Goal: Information Seeking & Learning: Check status

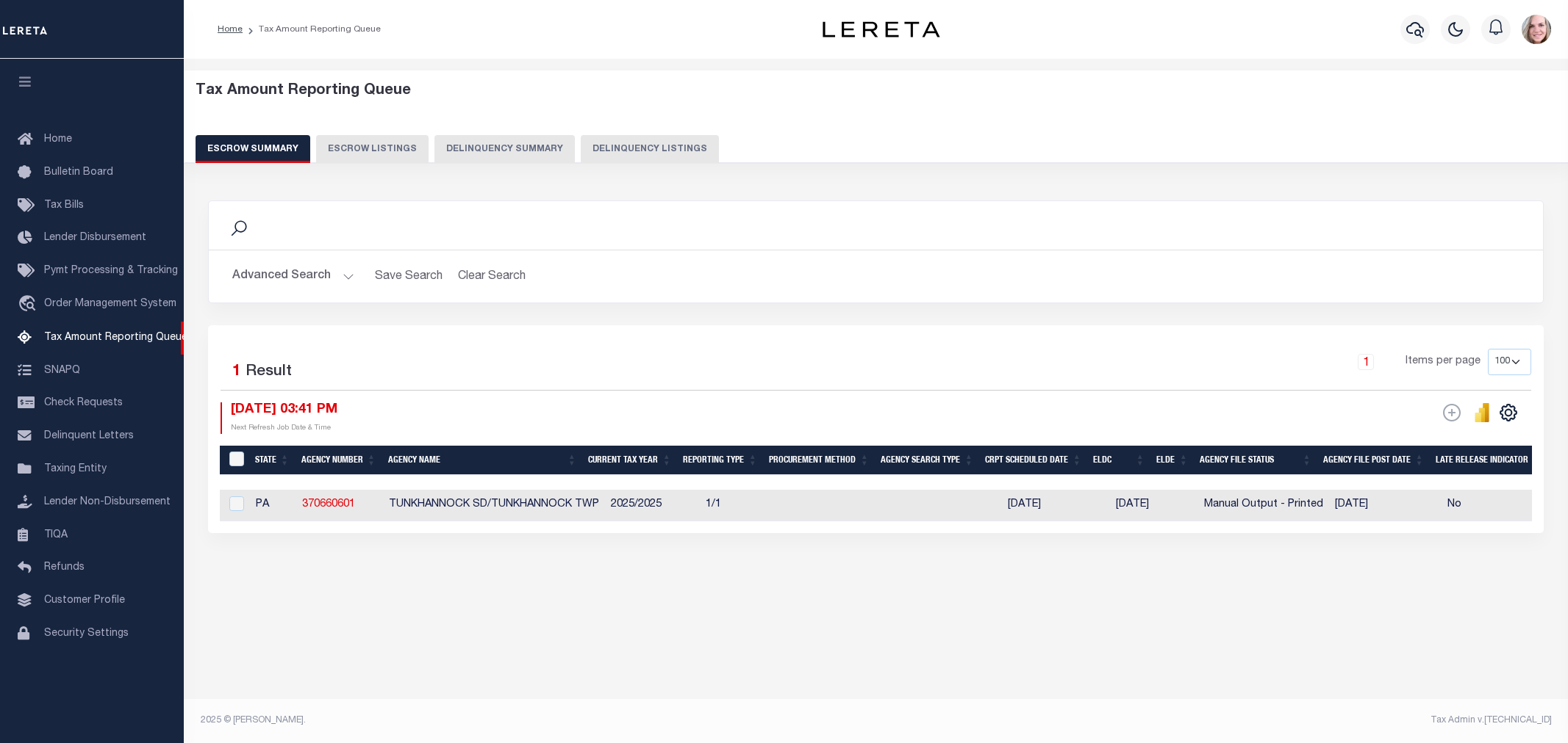
select select
select select "100"
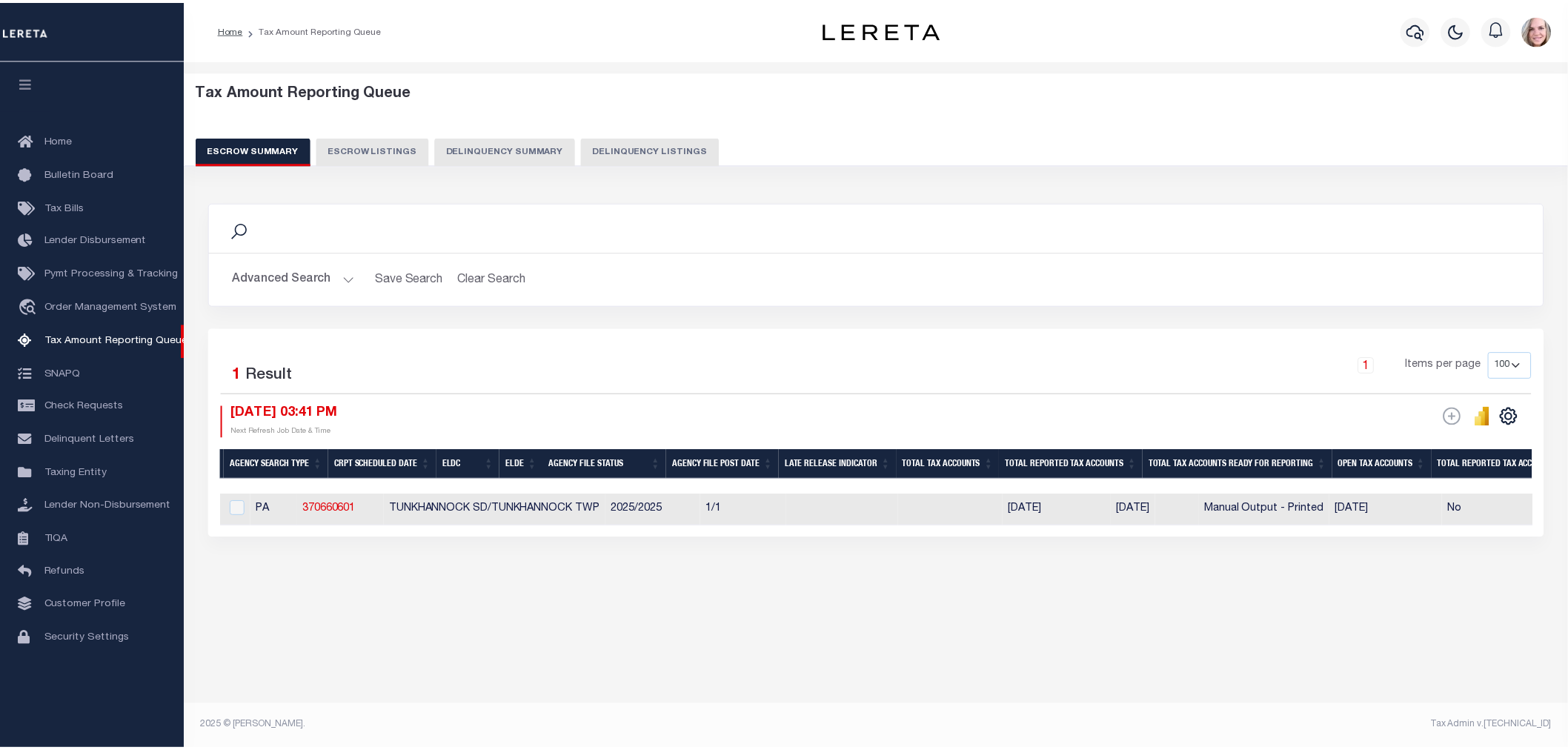
scroll to position [0, 657]
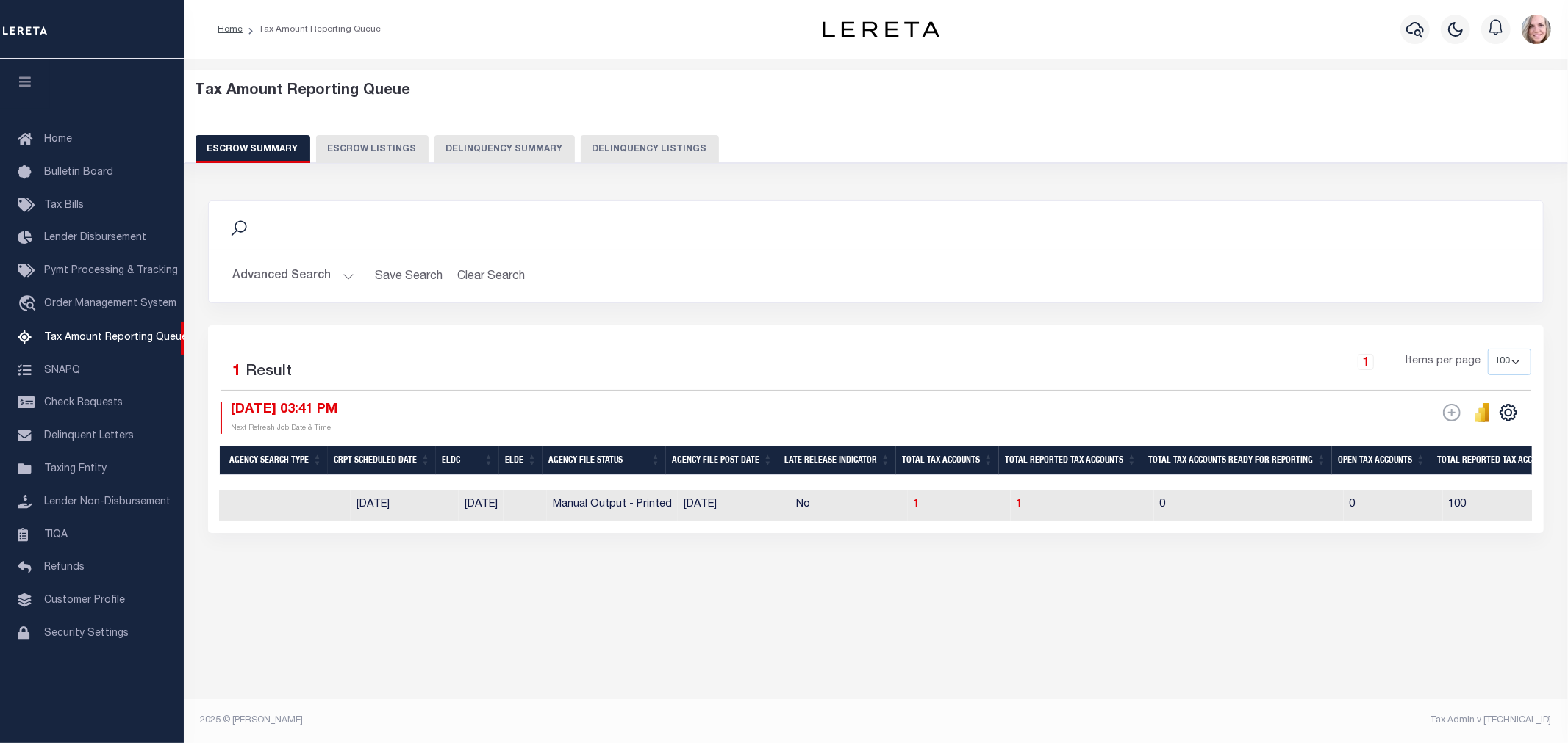
click at [291, 276] on button "Advanced Search" at bounding box center [293, 276] width 122 height 29
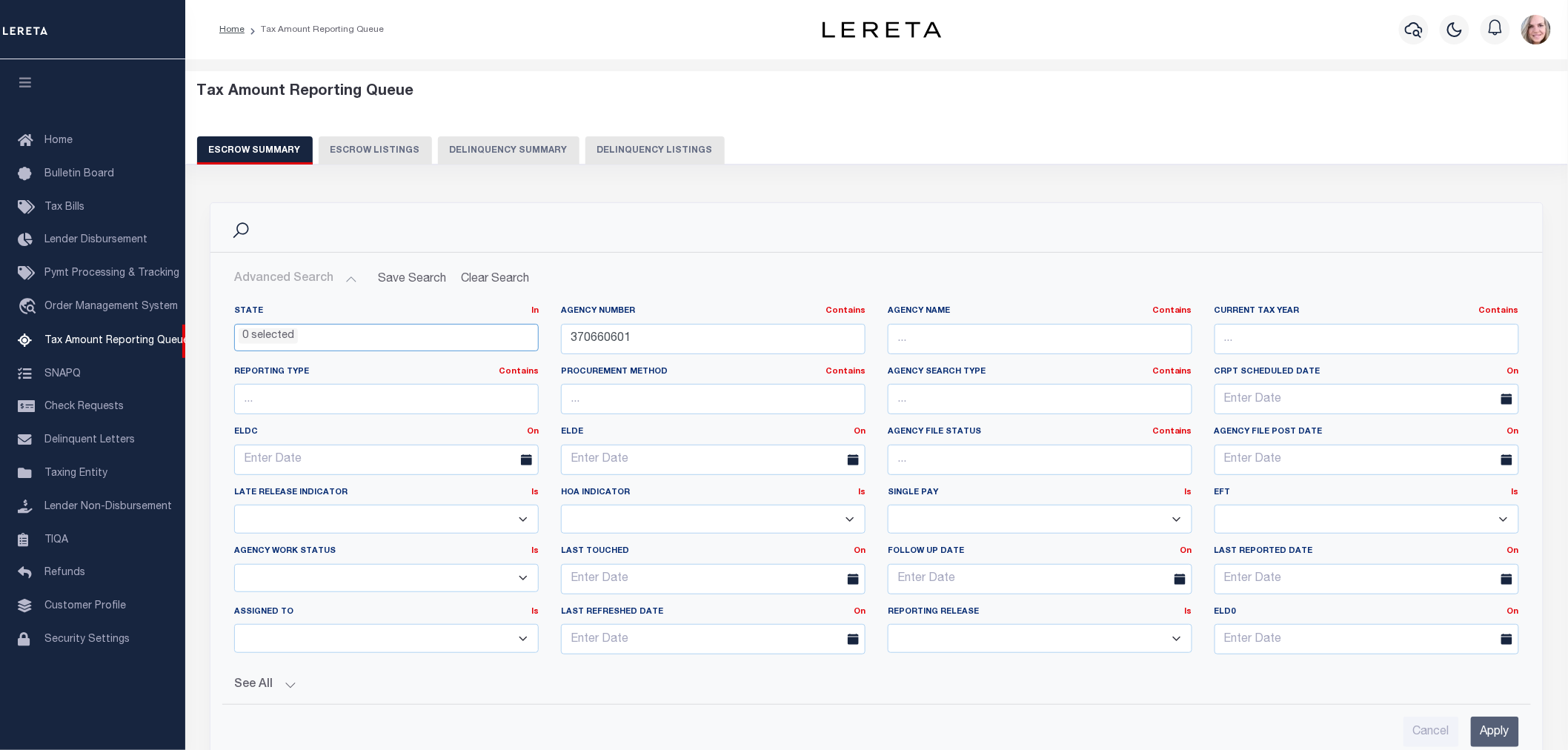
click at [298, 328] on ul "0 selected" at bounding box center [386, 334] width 303 height 20
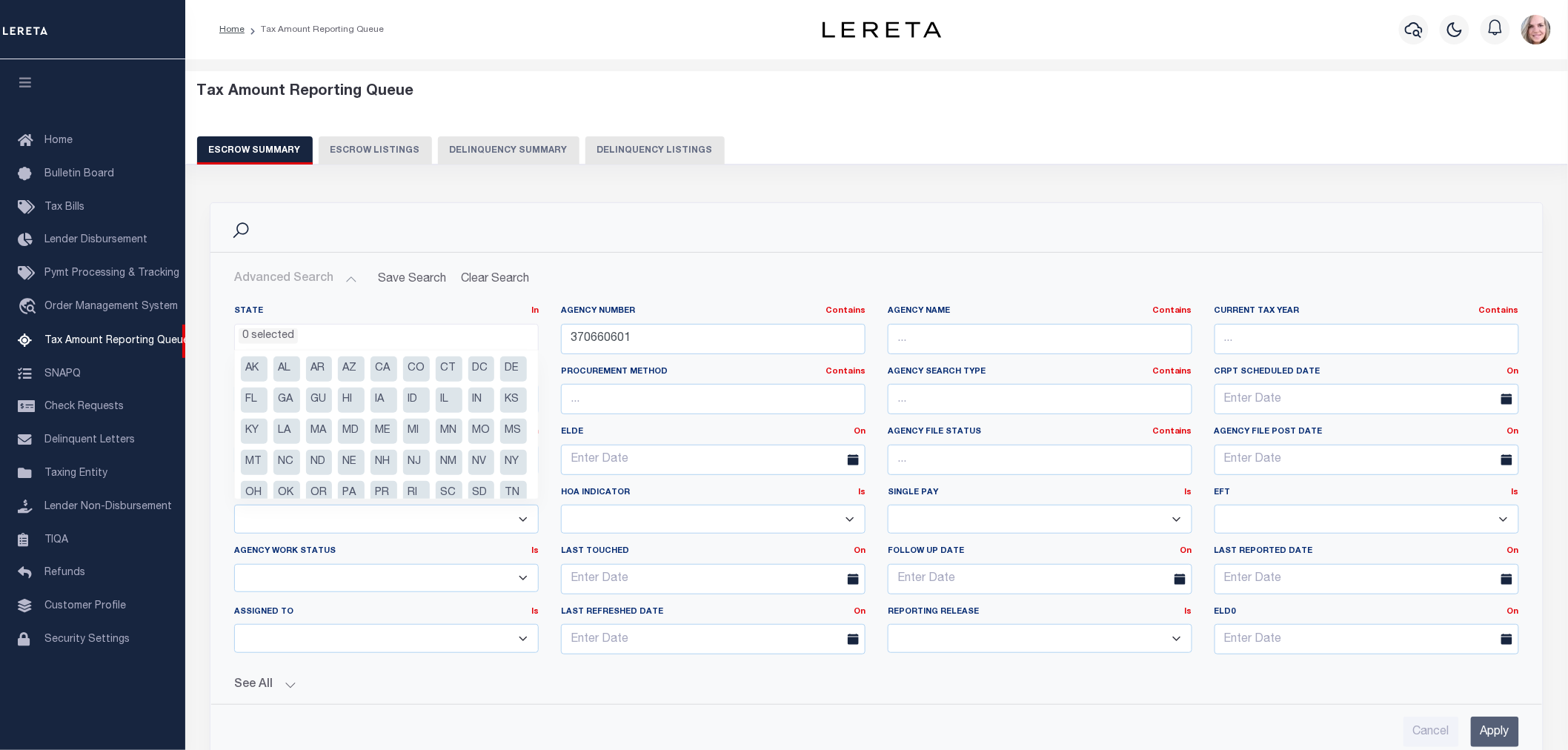
click at [397, 404] on li "IA" at bounding box center [384, 400] width 27 height 26
select select "IA"
click at [649, 334] on input "370660601" at bounding box center [713, 339] width 304 height 31
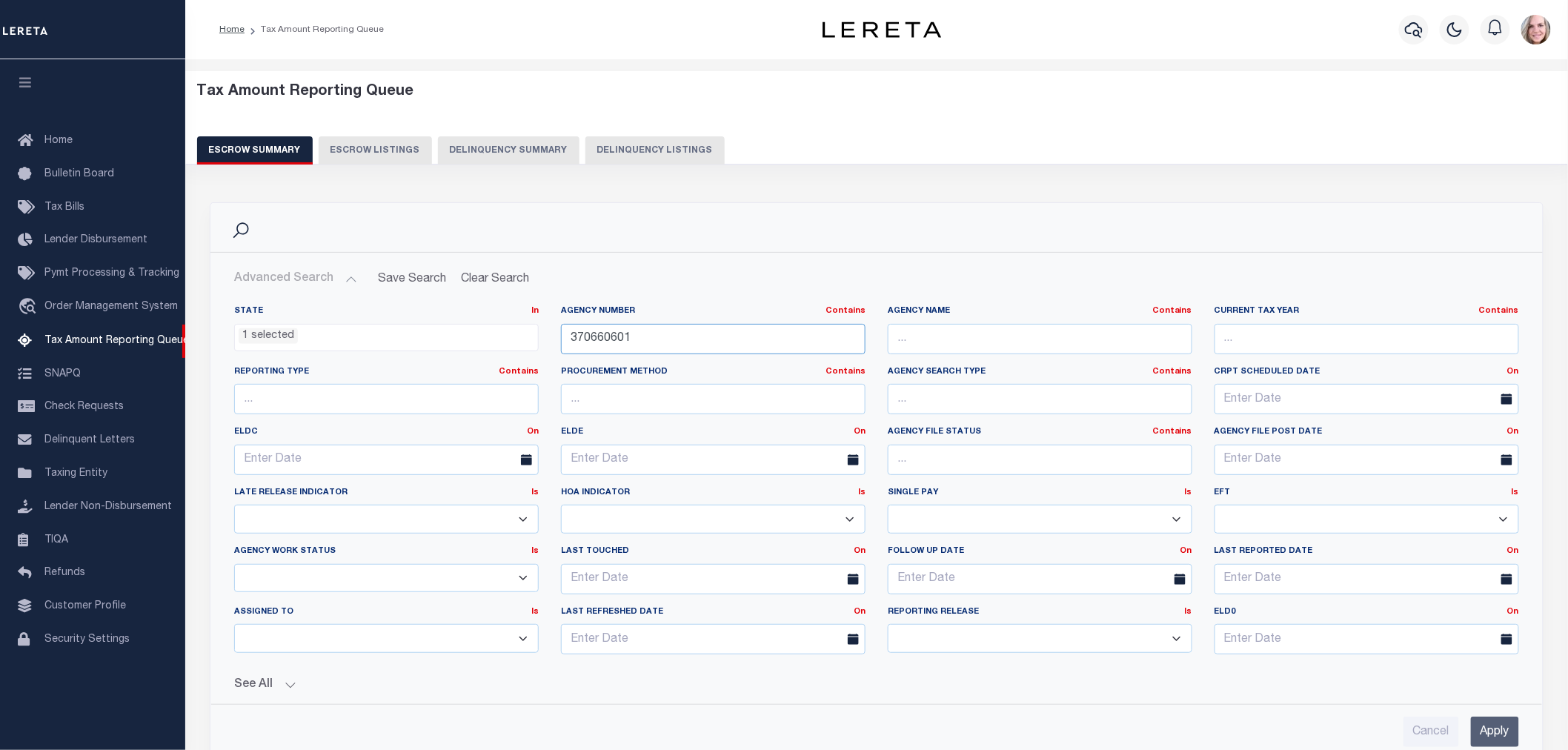
click at [649, 334] on input "370660601" at bounding box center [713, 339] width 304 height 31
click at [857, 266] on h2 "Advanced Search Save Search Clear Search EscrowSummaryGridWrapper_dynamictable_…" at bounding box center [877, 279] width 1309 height 29
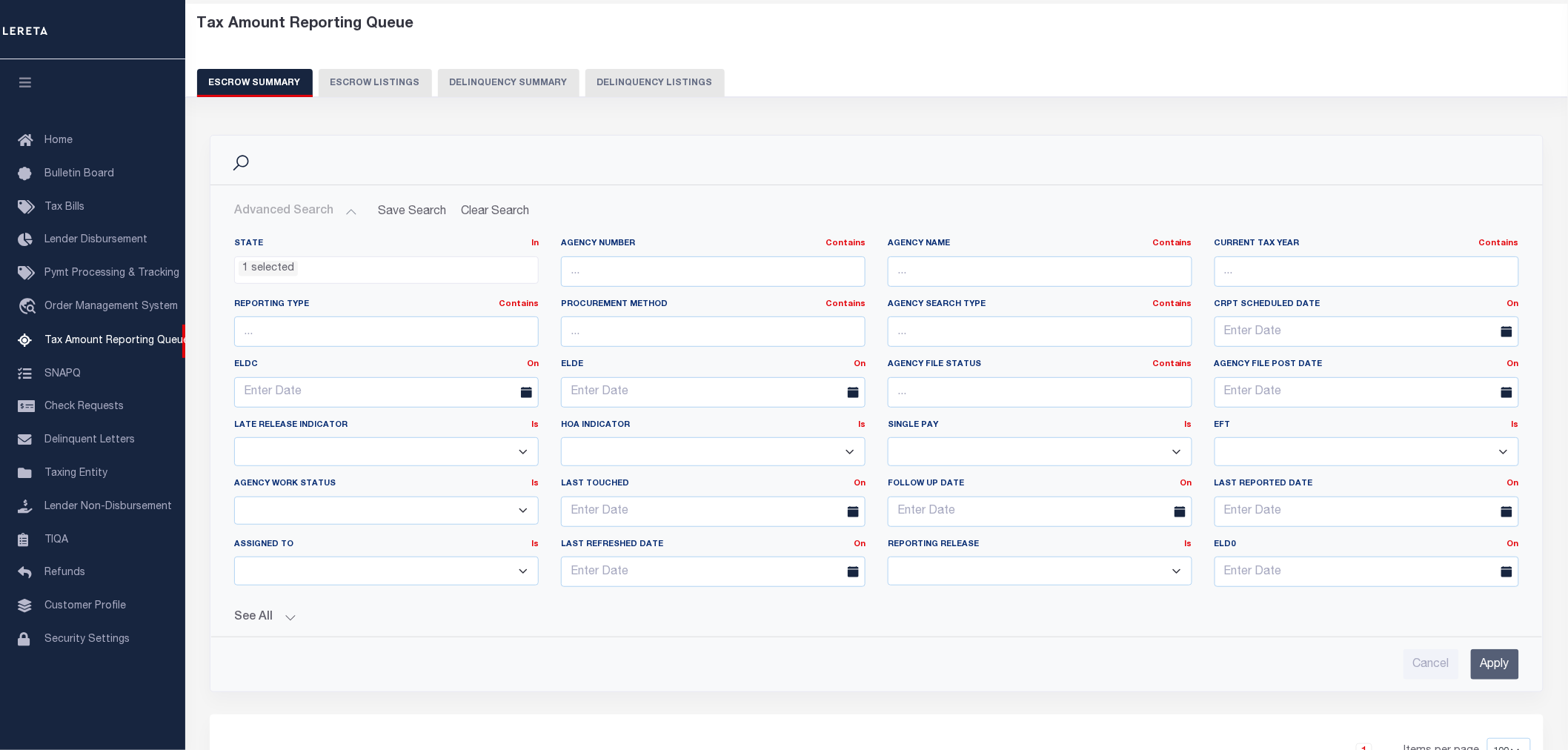
scroll to position [82, 0]
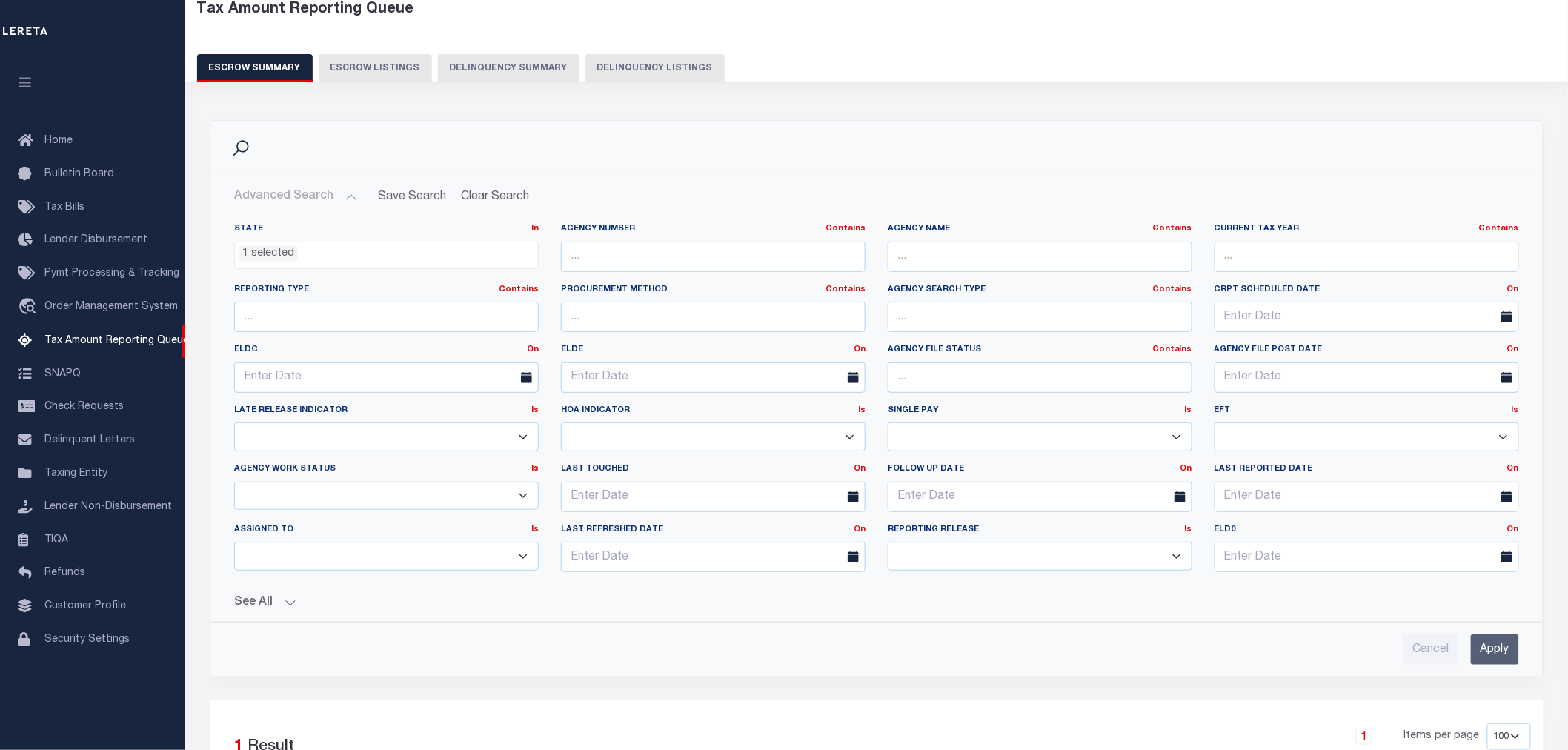
click at [1506, 656] on input "Apply" at bounding box center [1495, 650] width 48 height 31
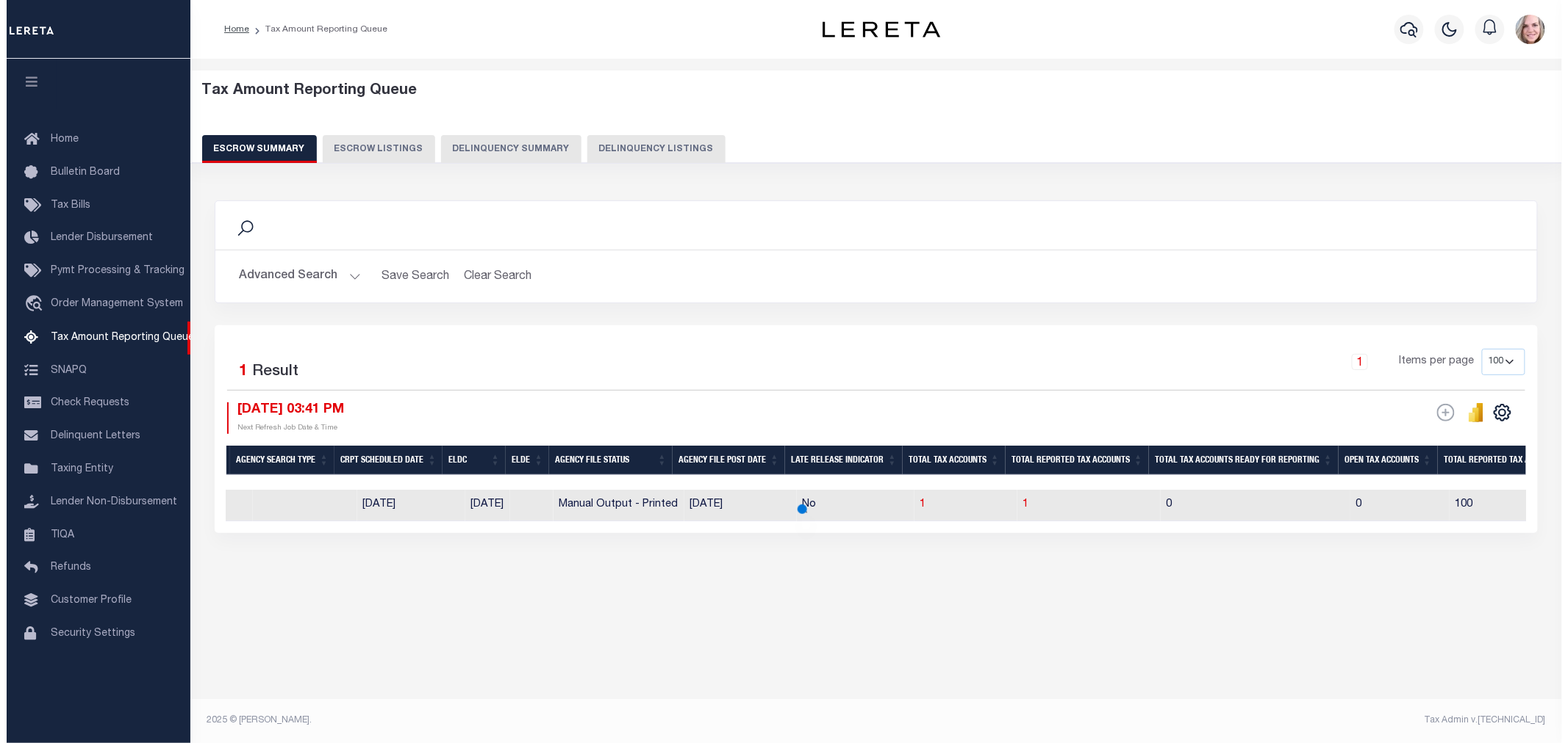
scroll to position [0, 0]
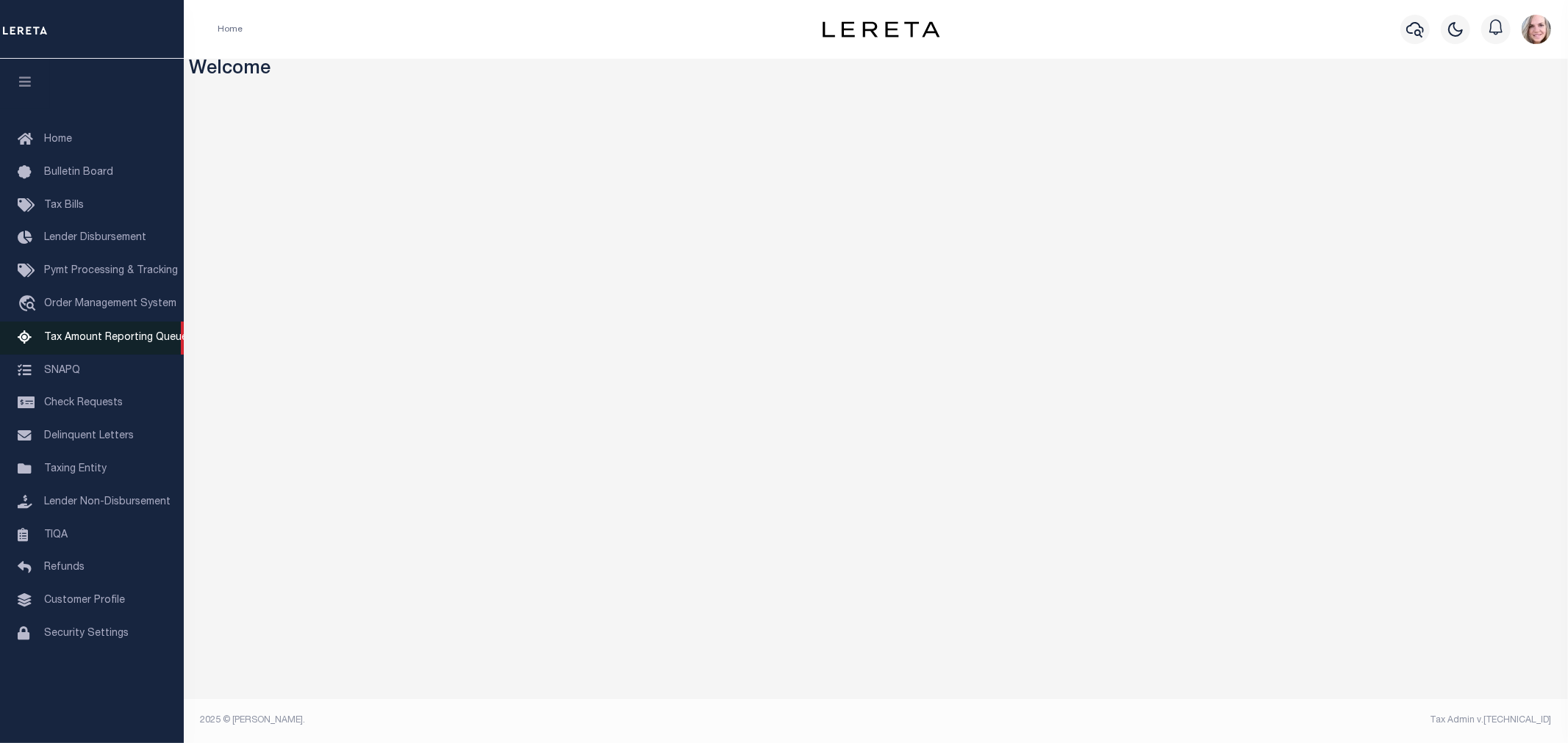
click at [121, 322] on link "Tax Amount Reporting Queue" at bounding box center [91, 338] width 184 height 33
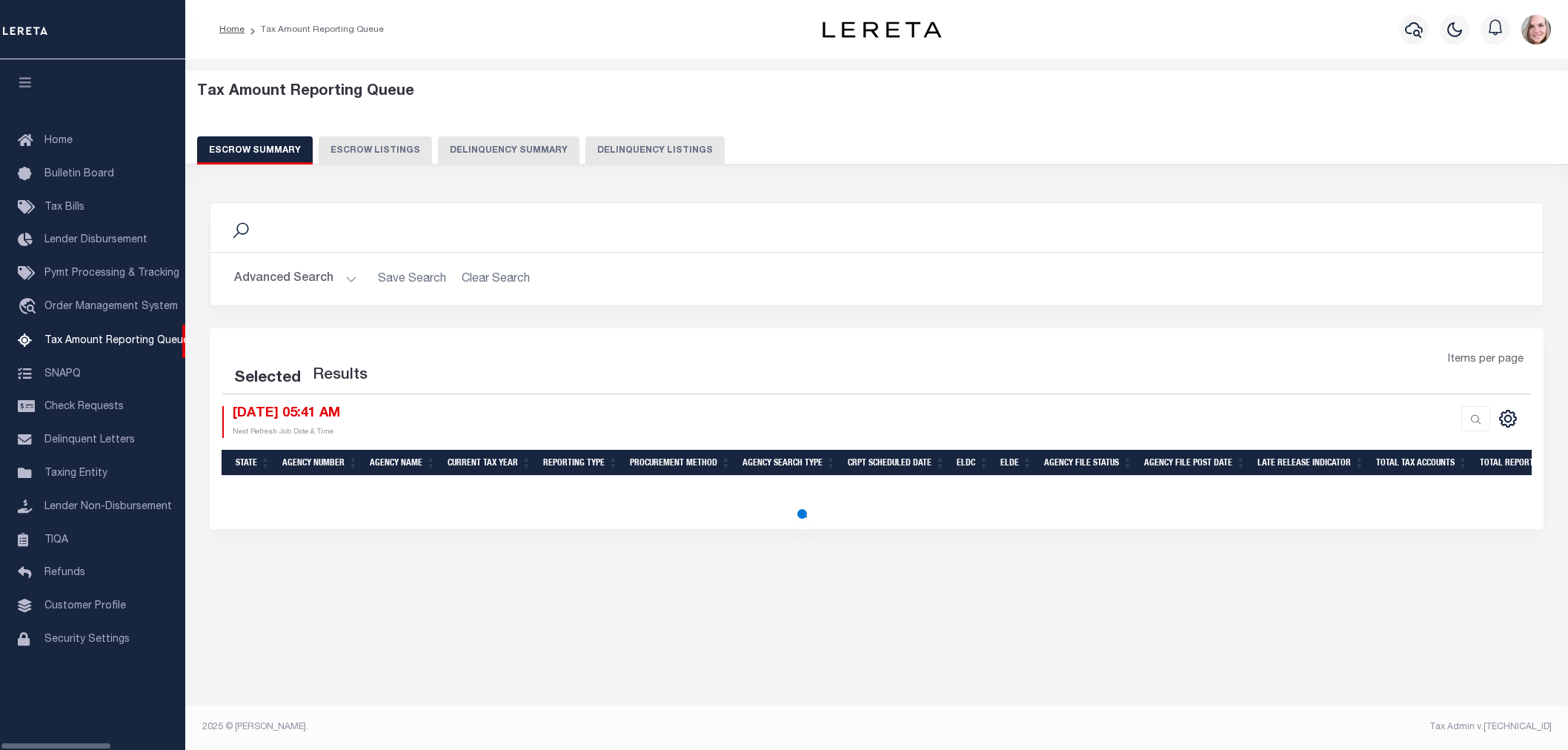
select select "100"
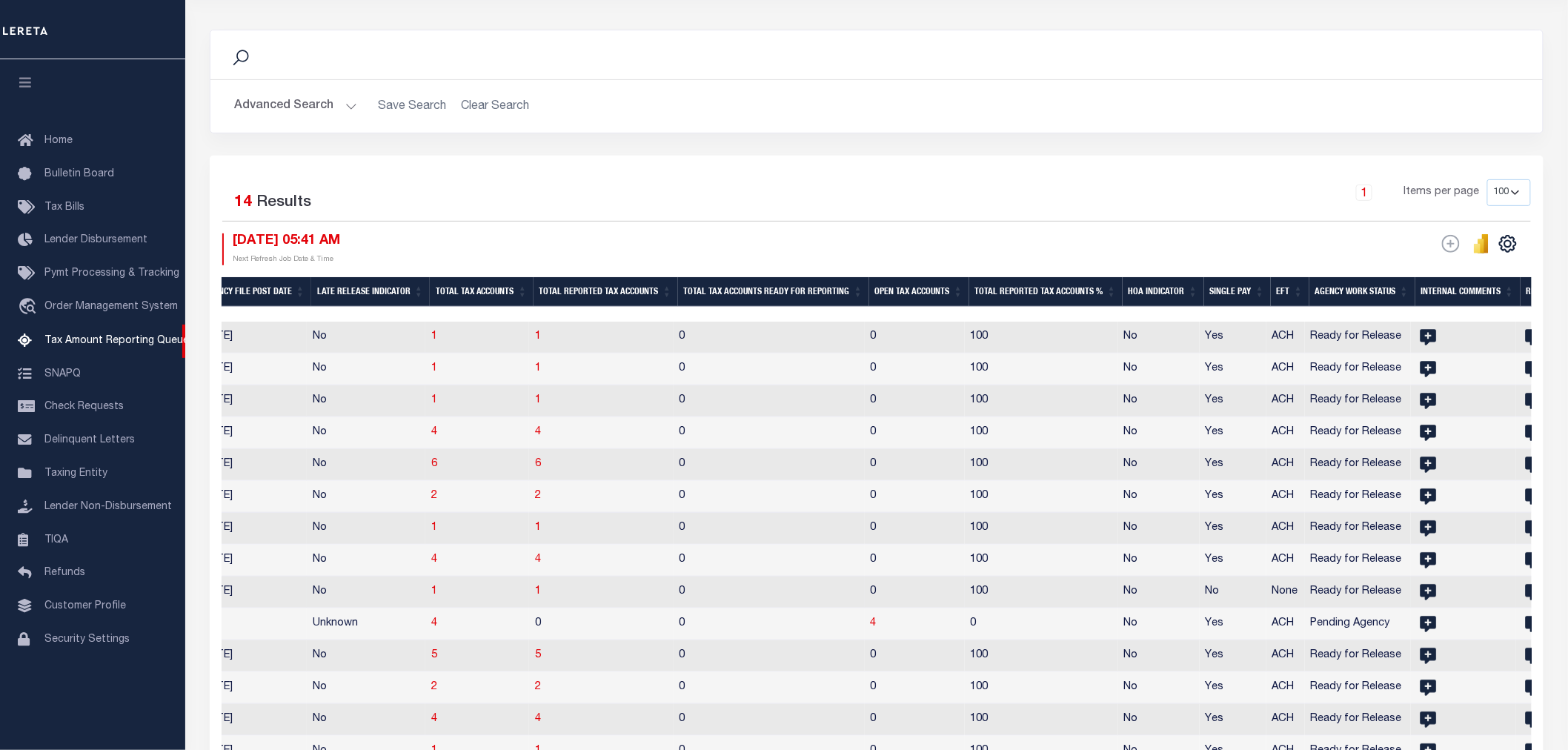
scroll to position [329, 0]
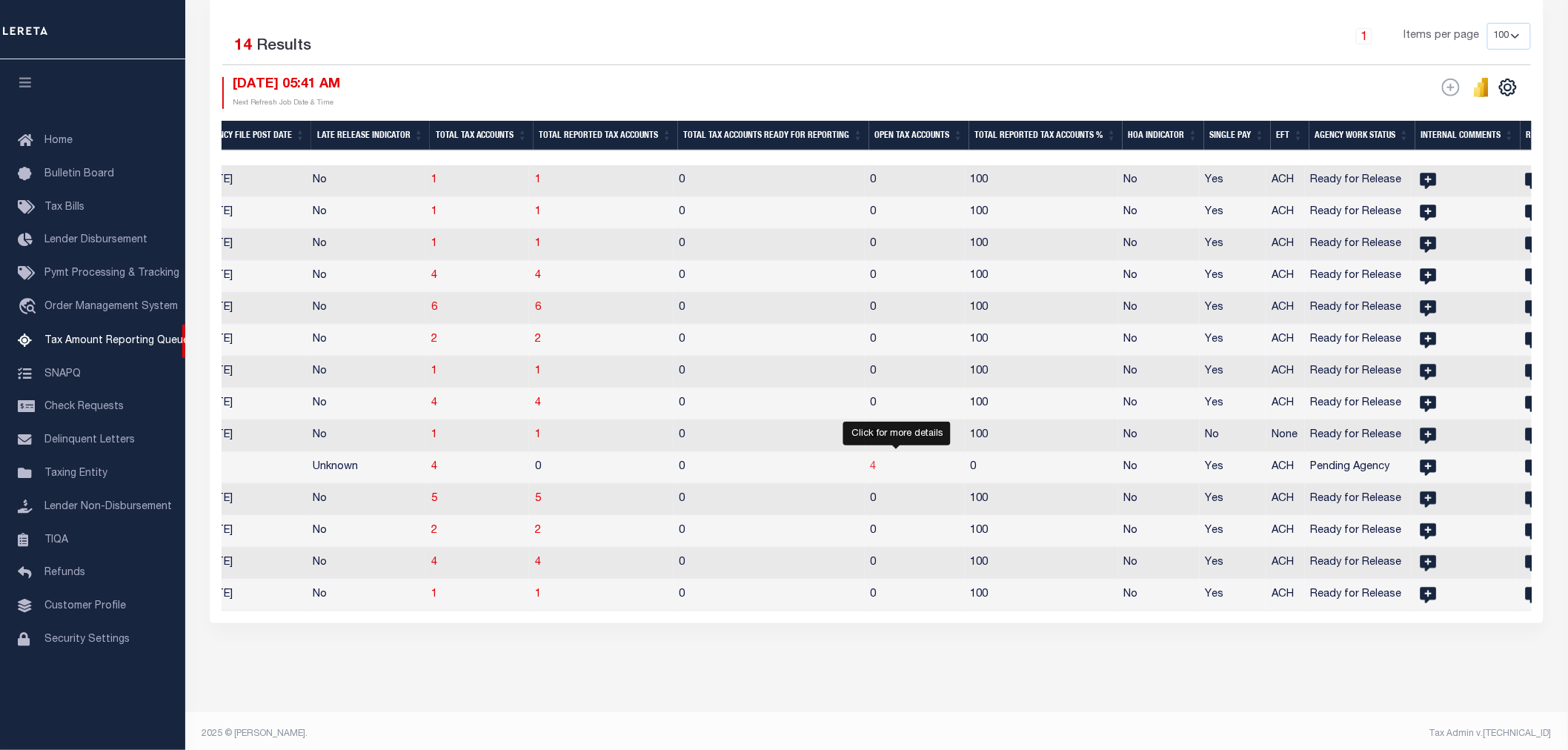
click at [876, 470] on span "4" at bounding box center [874, 467] width 6 height 10
select select "100"
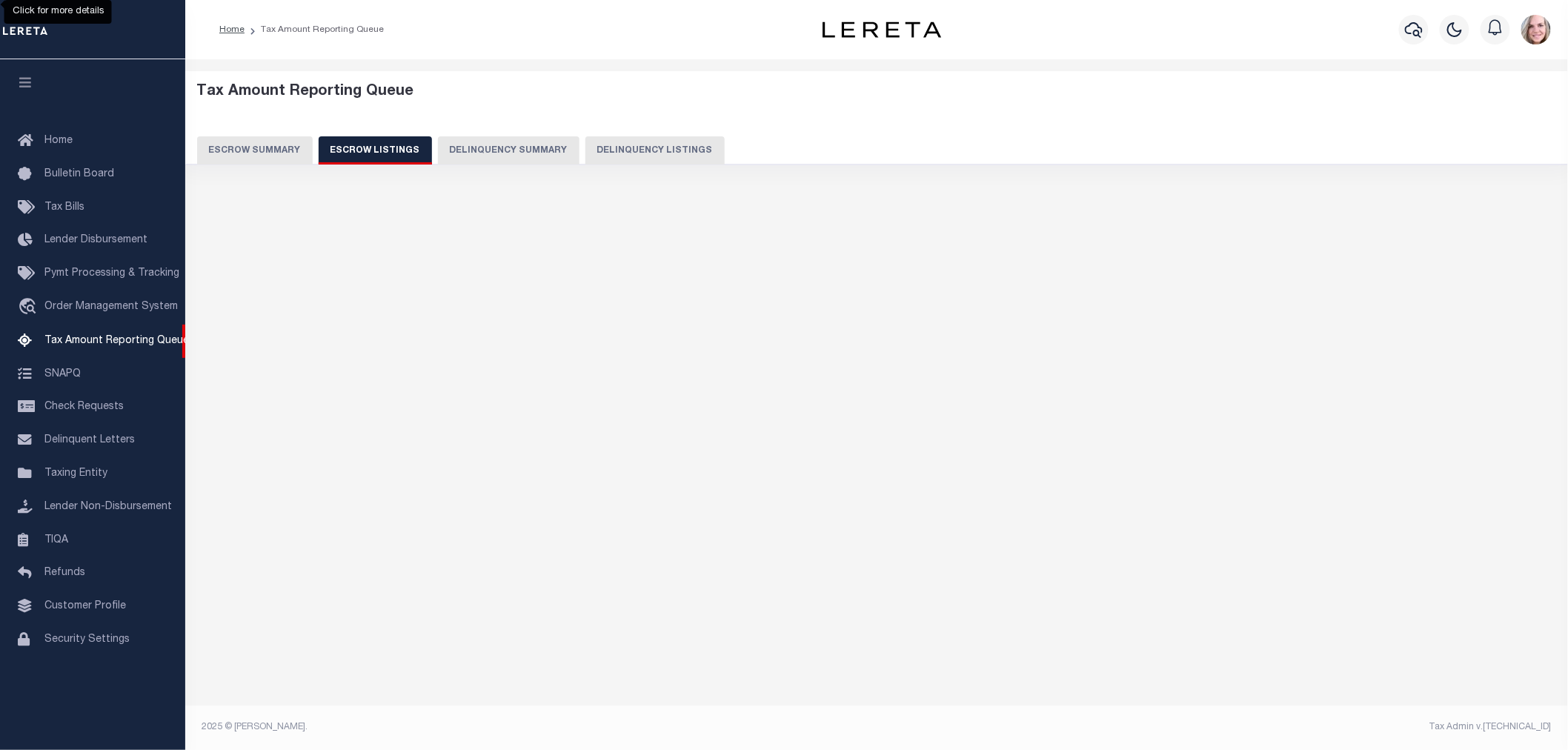
scroll to position [0, 0]
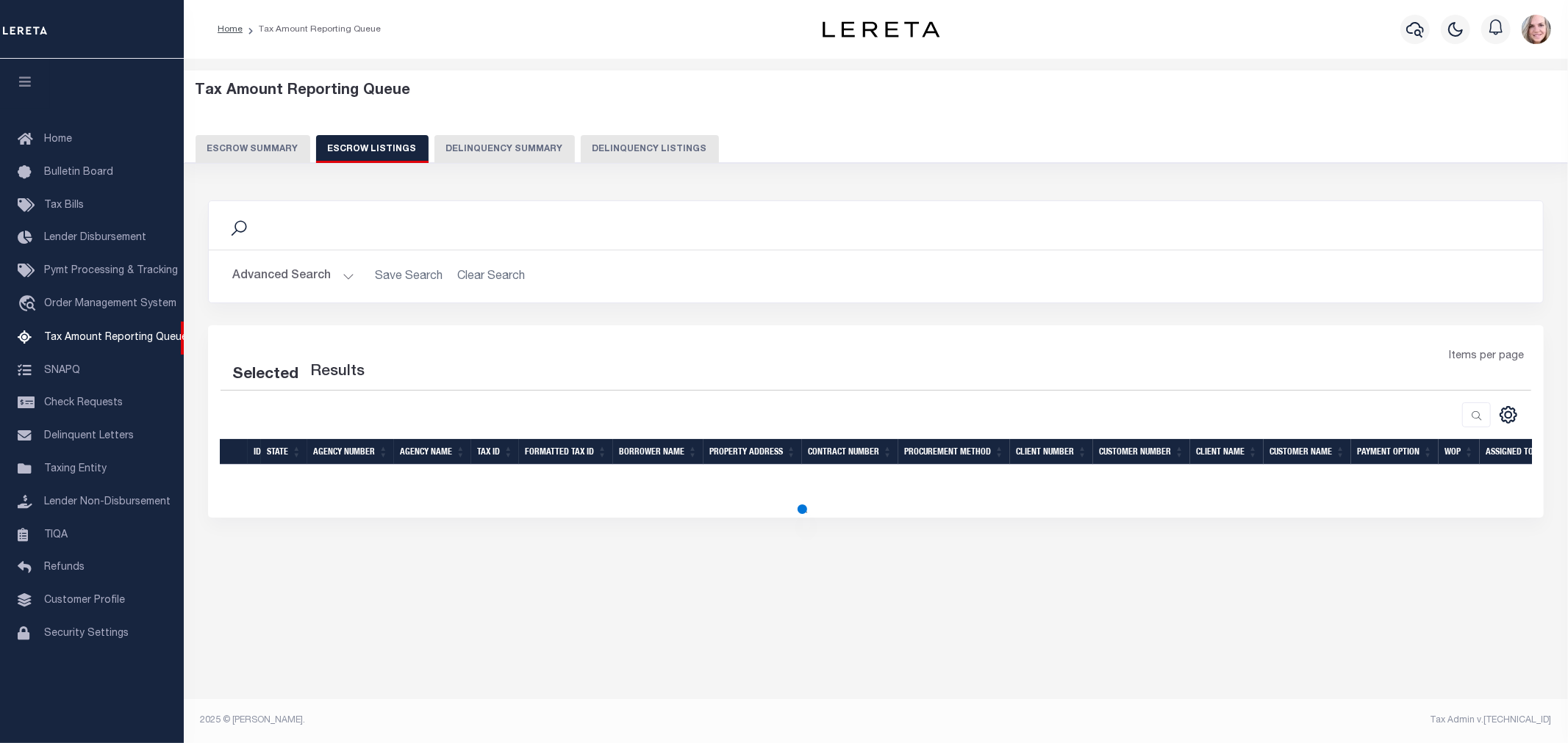
select select "100"
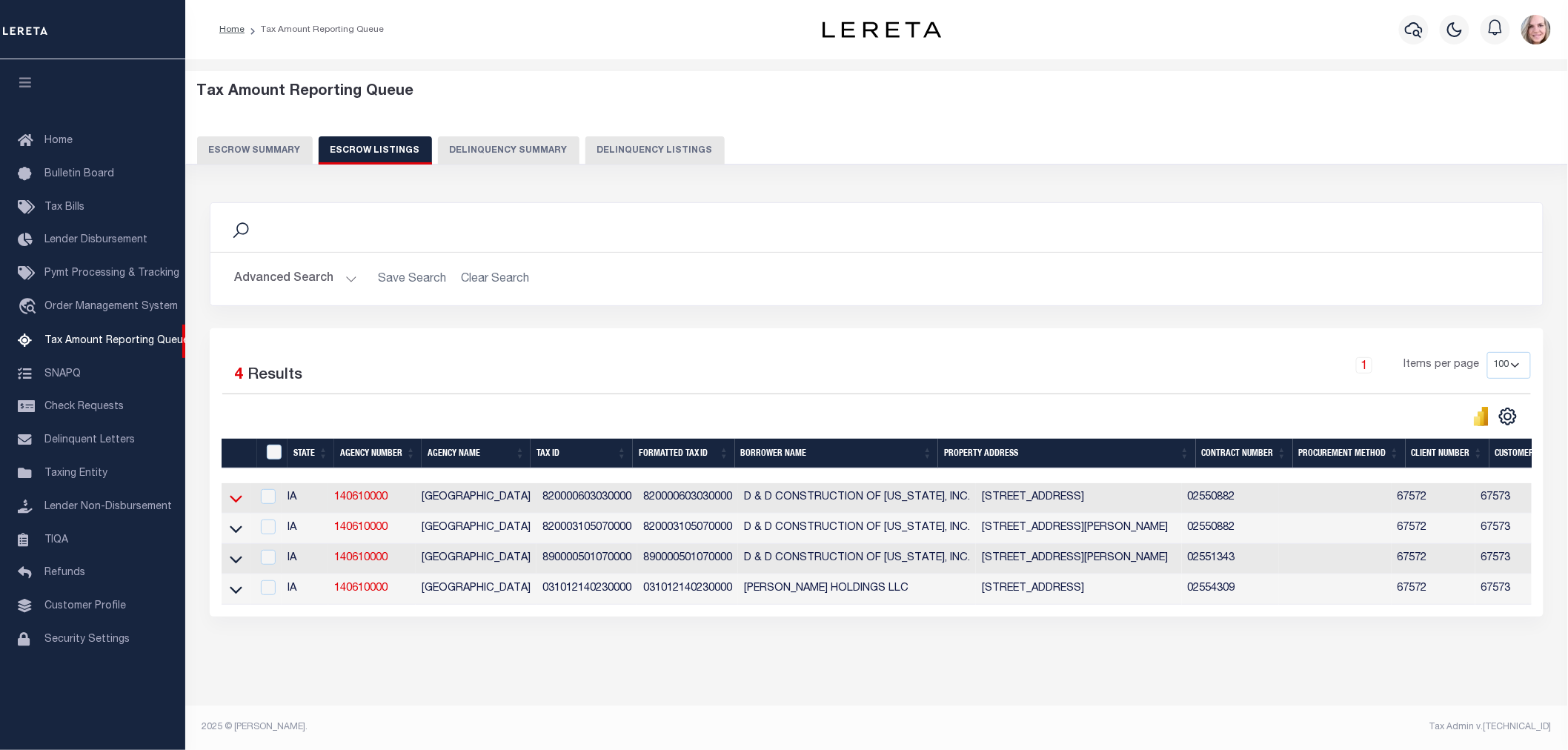
click at [235, 503] on icon at bounding box center [235, 500] width 13 height 8
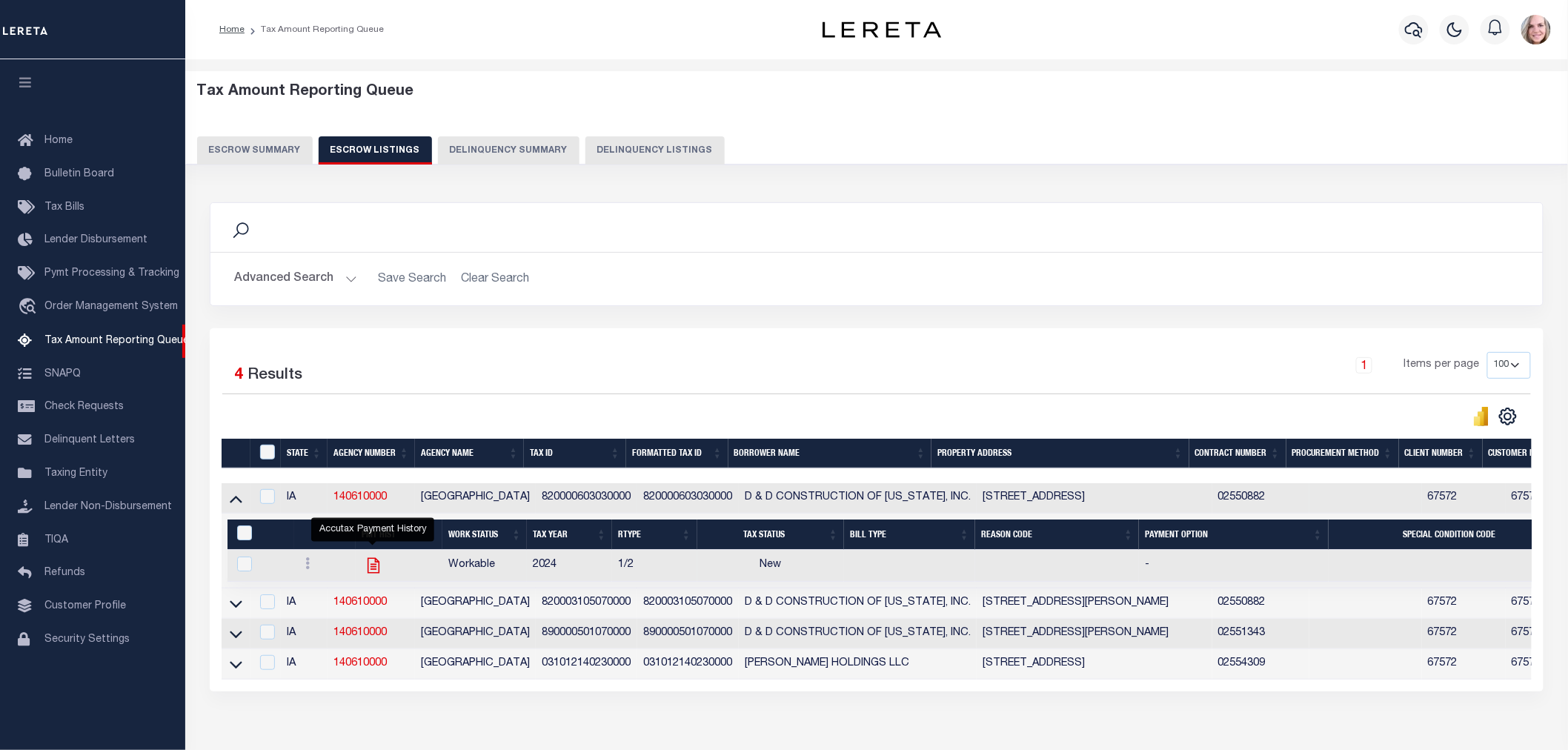
click at [374, 568] on icon "" at bounding box center [373, 566] width 12 height 16
checkbox input "true"
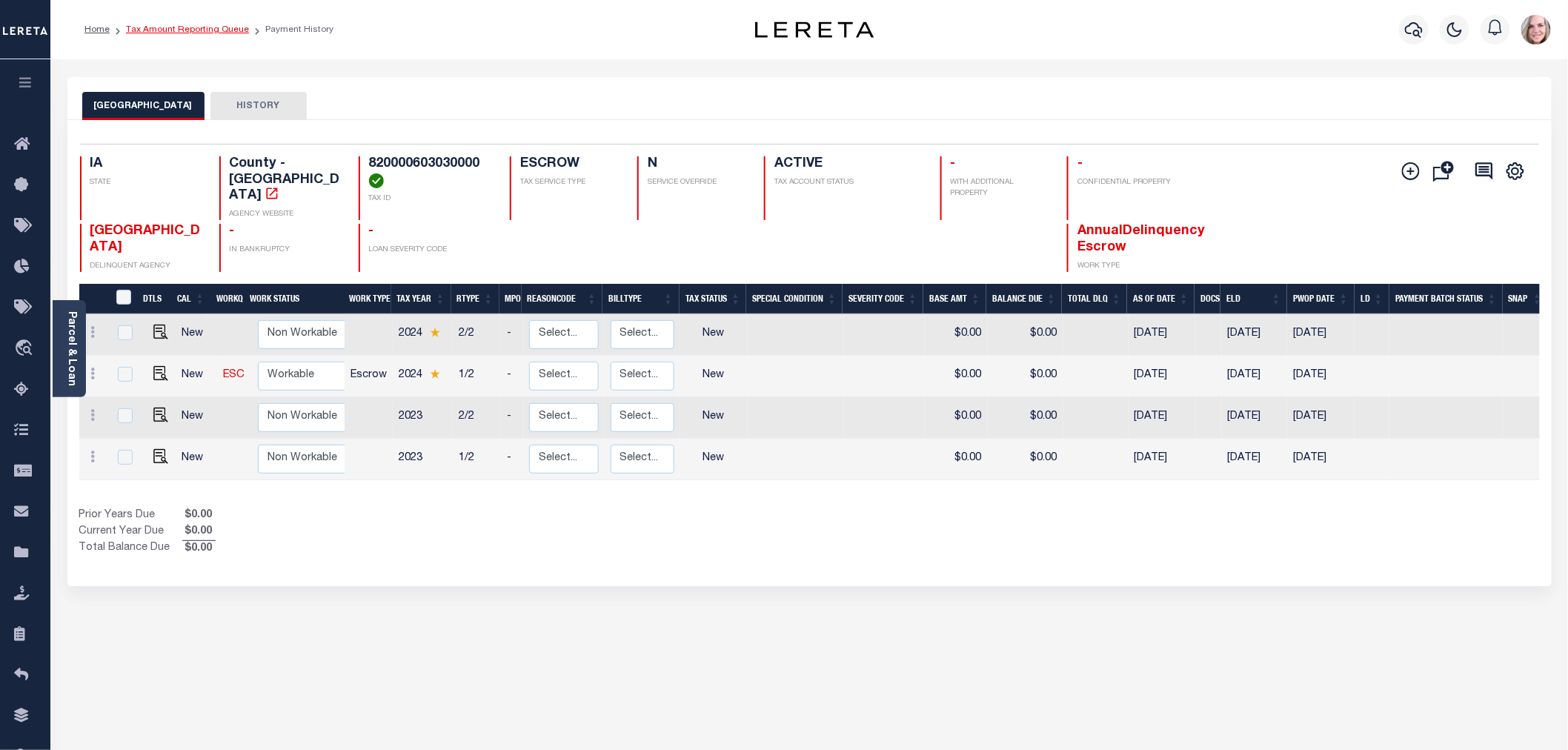
click at [227, 30] on link "Tax Amount Reporting Queue" at bounding box center [187, 30] width 123 height 9
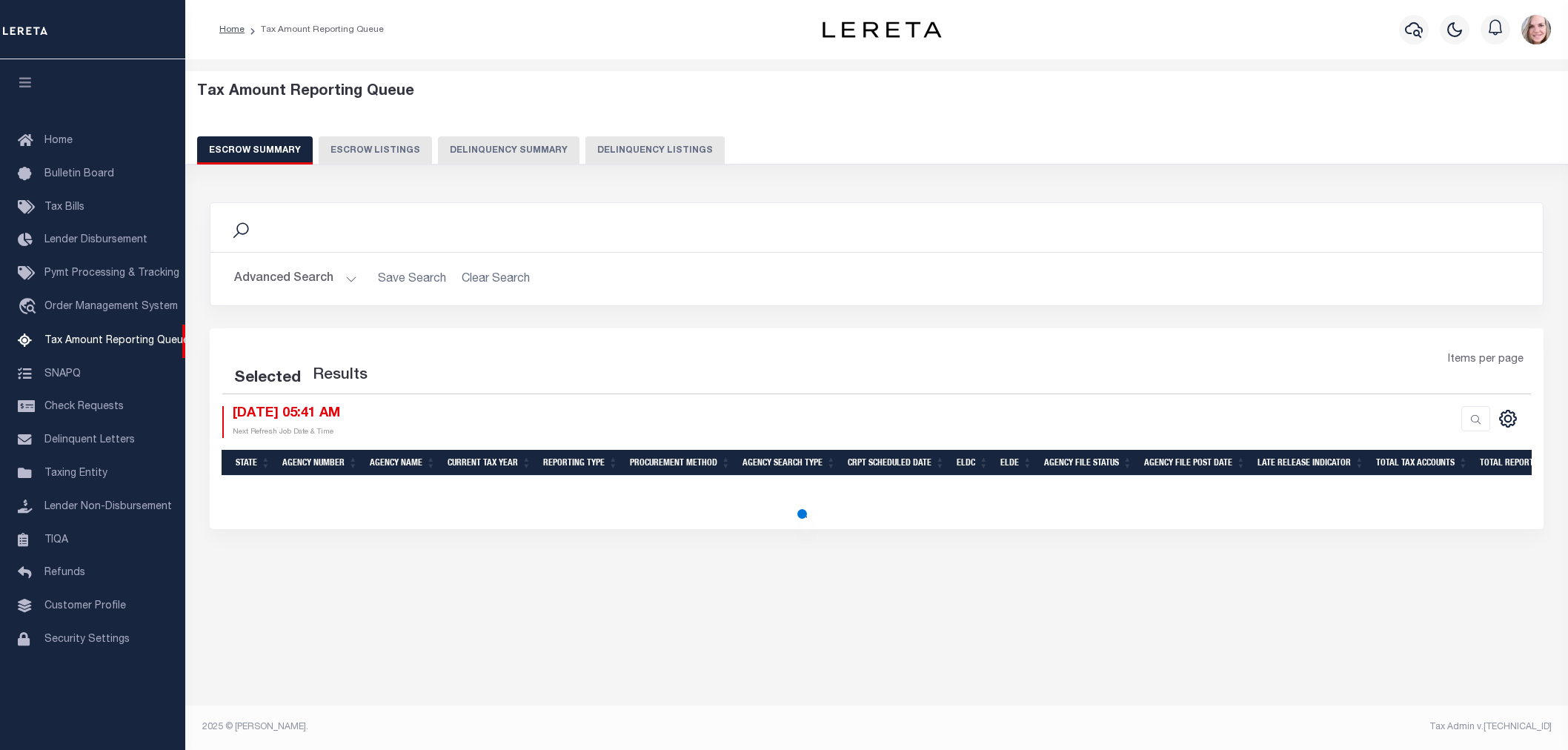
select select "100"
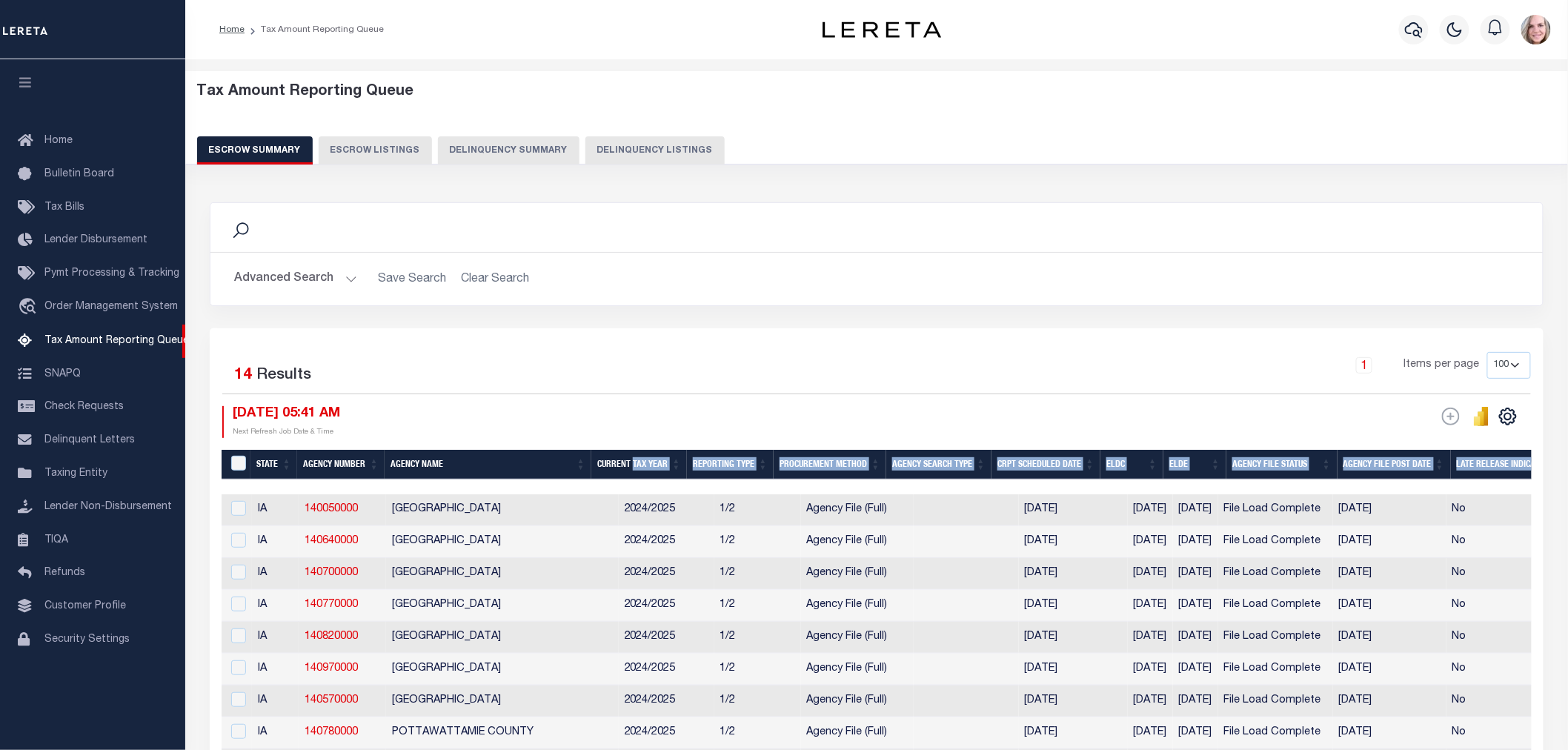
drag, startPoint x: 408, startPoint y: 484, endPoint x: 662, endPoint y: 478, distance: 254.1
click at [662, 478] on div "State Agency Number Agency Name Current Tax Year Reporting Type Procurement Met…" at bounding box center [877, 695] width 1310 height 491
click at [923, 478] on th "Agency Search Type" at bounding box center [938, 465] width 105 height 31
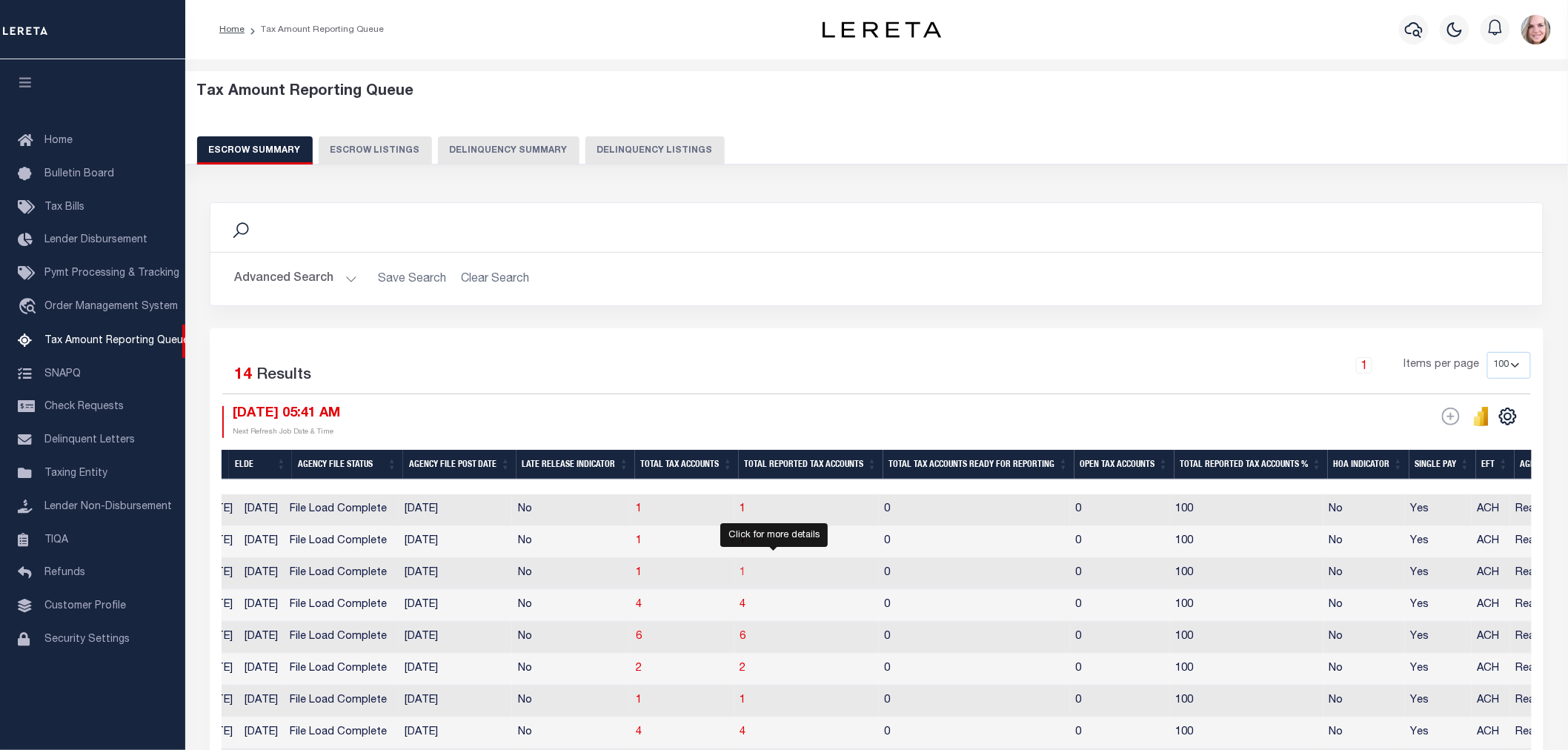
click at [746, 576] on span "1" at bounding box center [744, 573] width 6 height 10
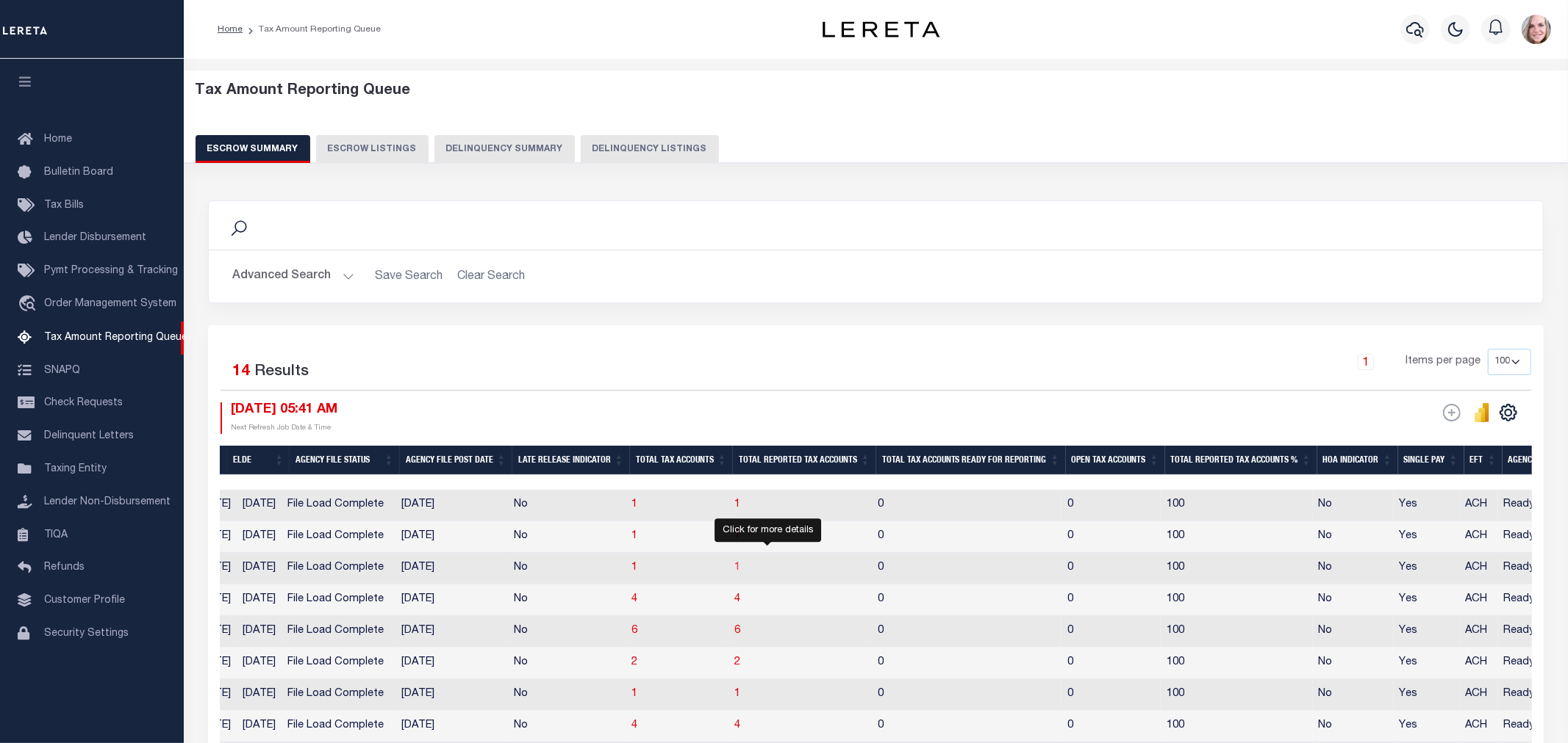
select select "100"
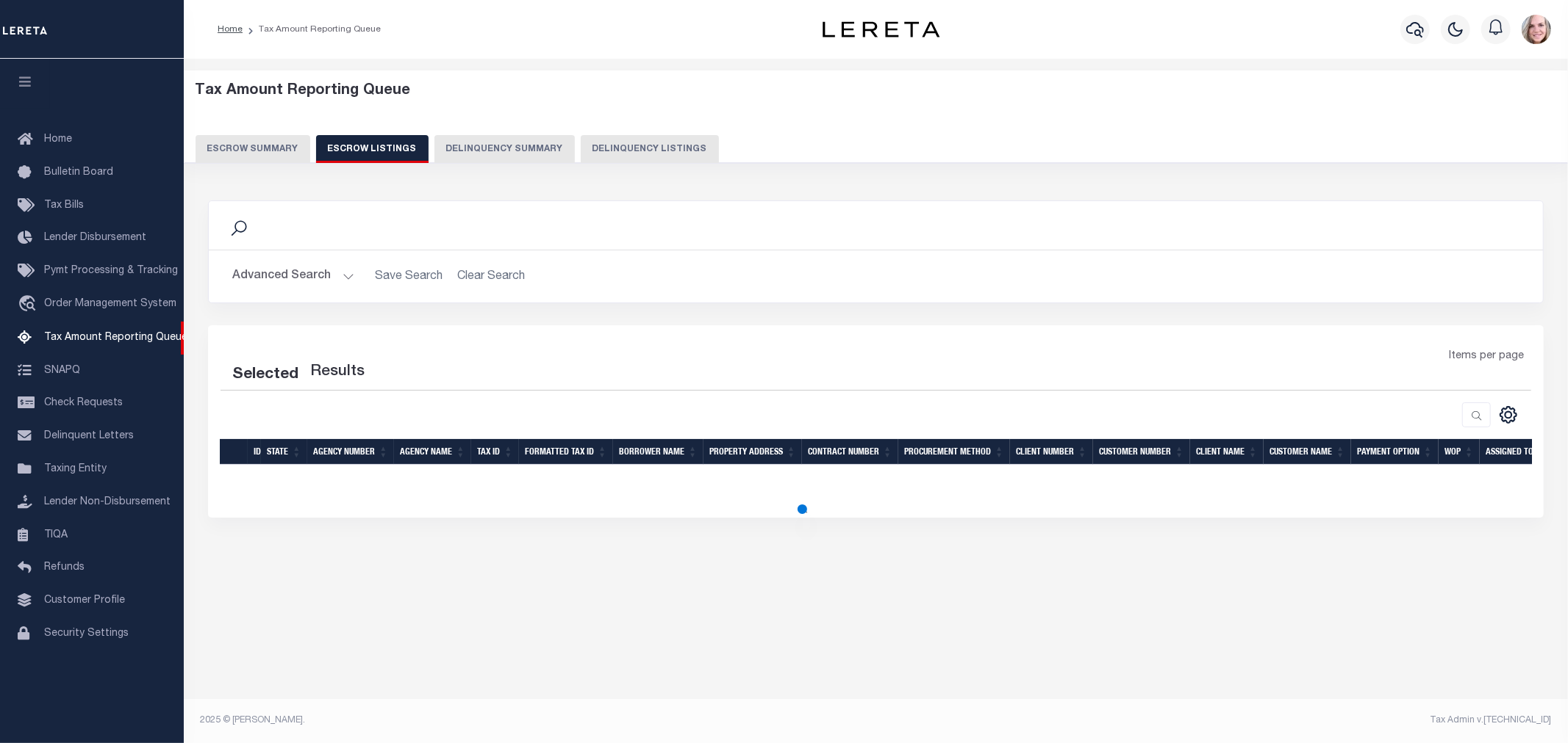
select select "100"
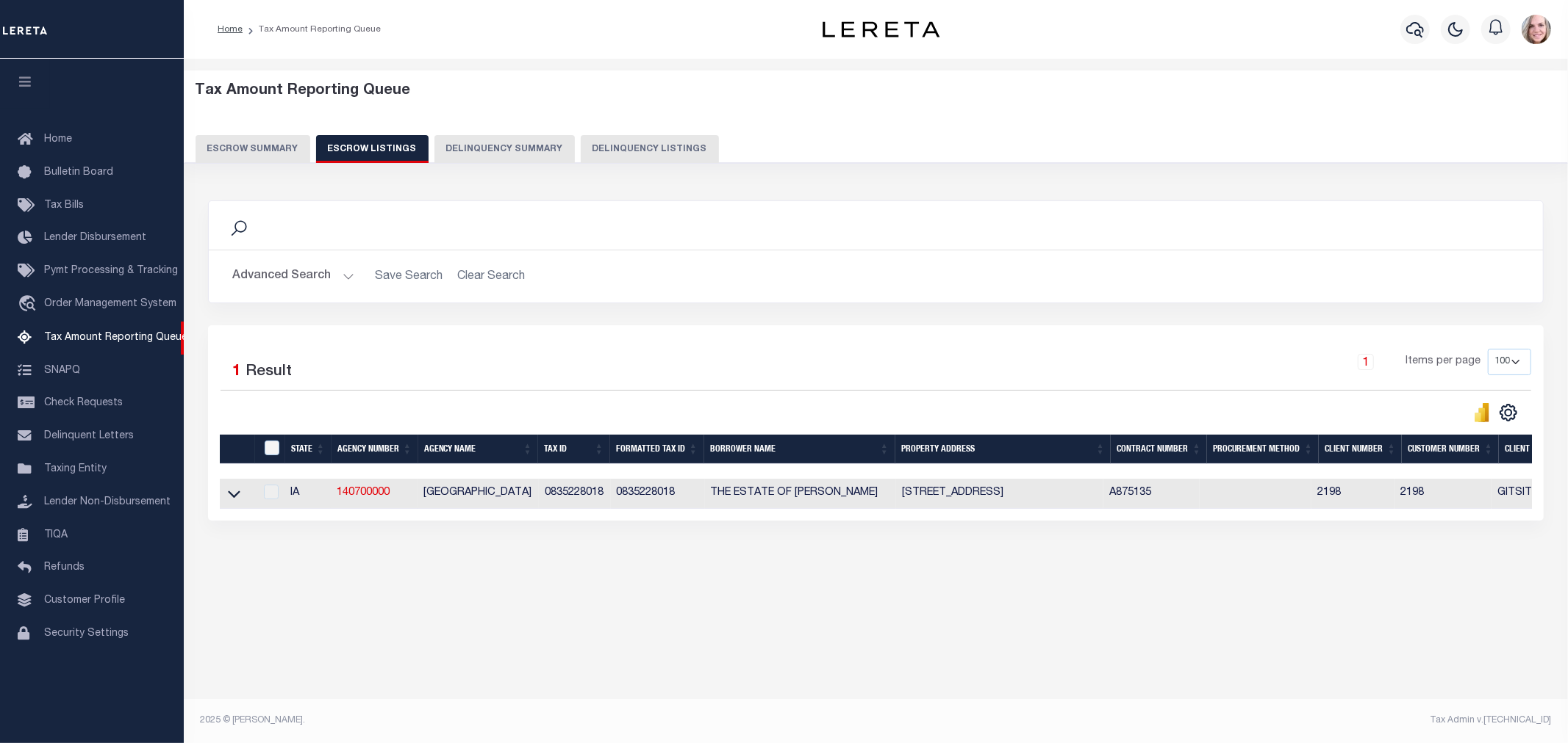
click at [213, 502] on div "Selected 1 Result 1 Items per page 10 25 50 100 500" at bounding box center [876, 423] width 1335 height 195
click at [231, 498] on icon at bounding box center [233, 493] width 13 height 16
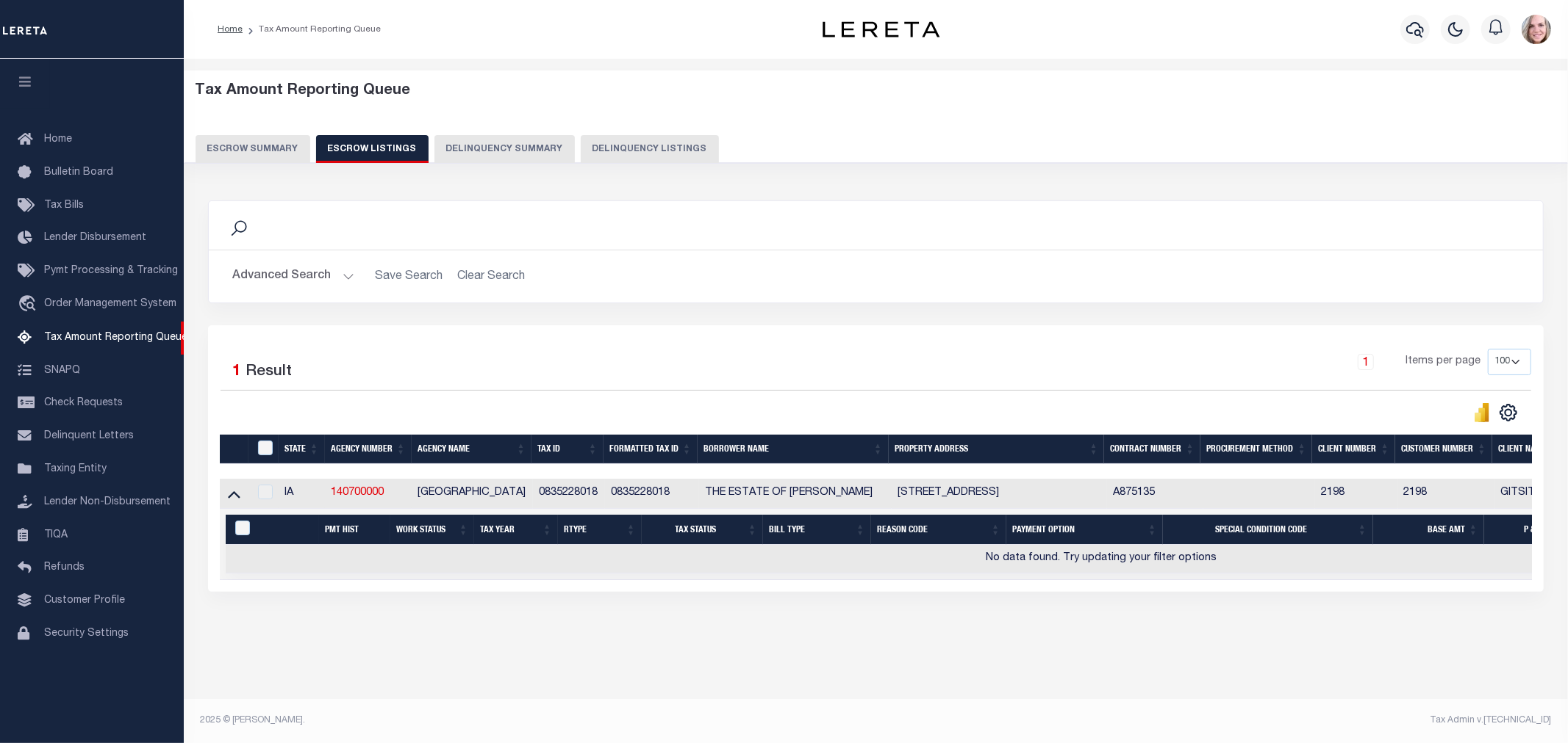
click at [1144, 489] on td "A875135" at bounding box center [1155, 494] width 97 height 30
copy td "A875135"
click at [1406, 33] on icon "button" at bounding box center [1415, 30] width 18 height 18
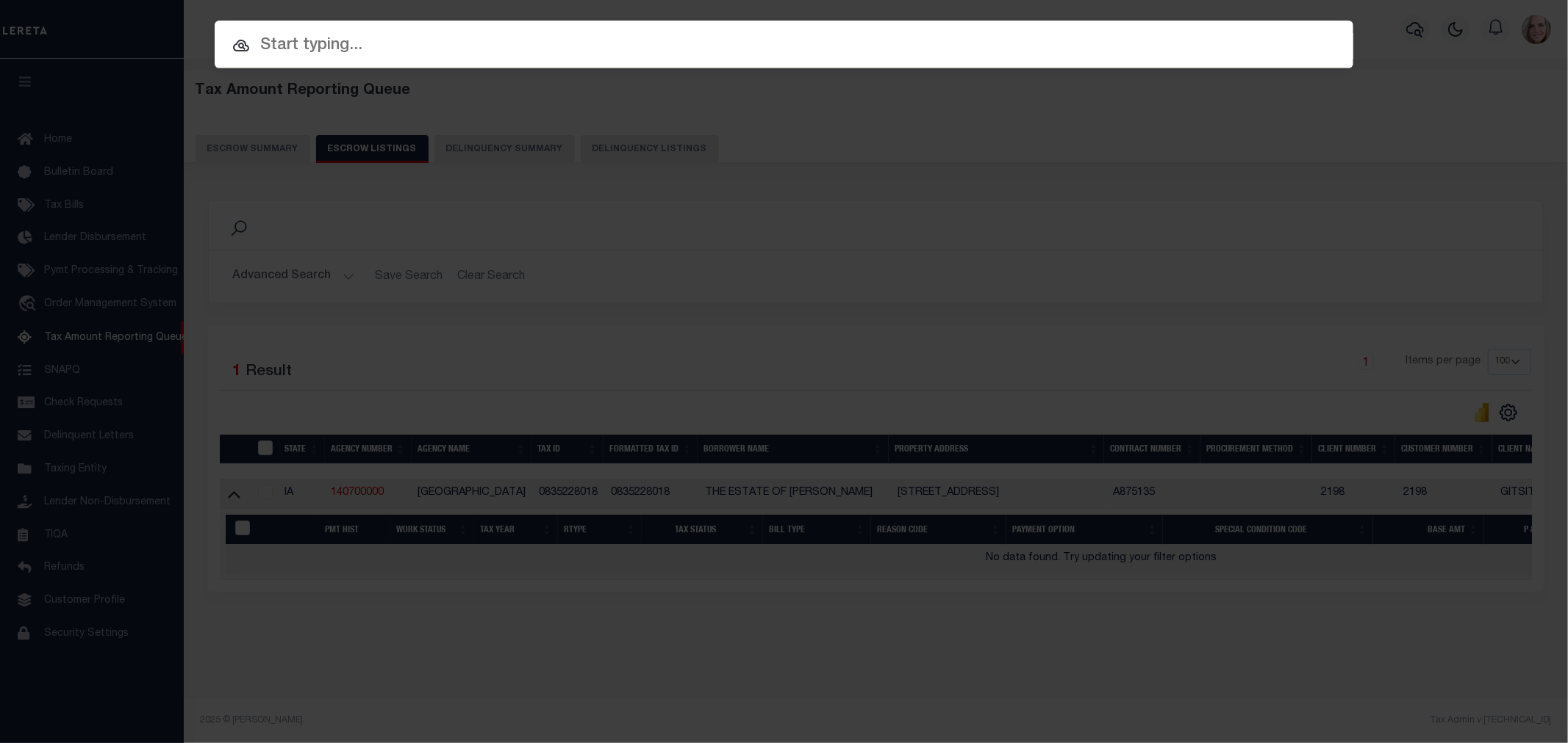
paste input "A875135"
type input "A875135"
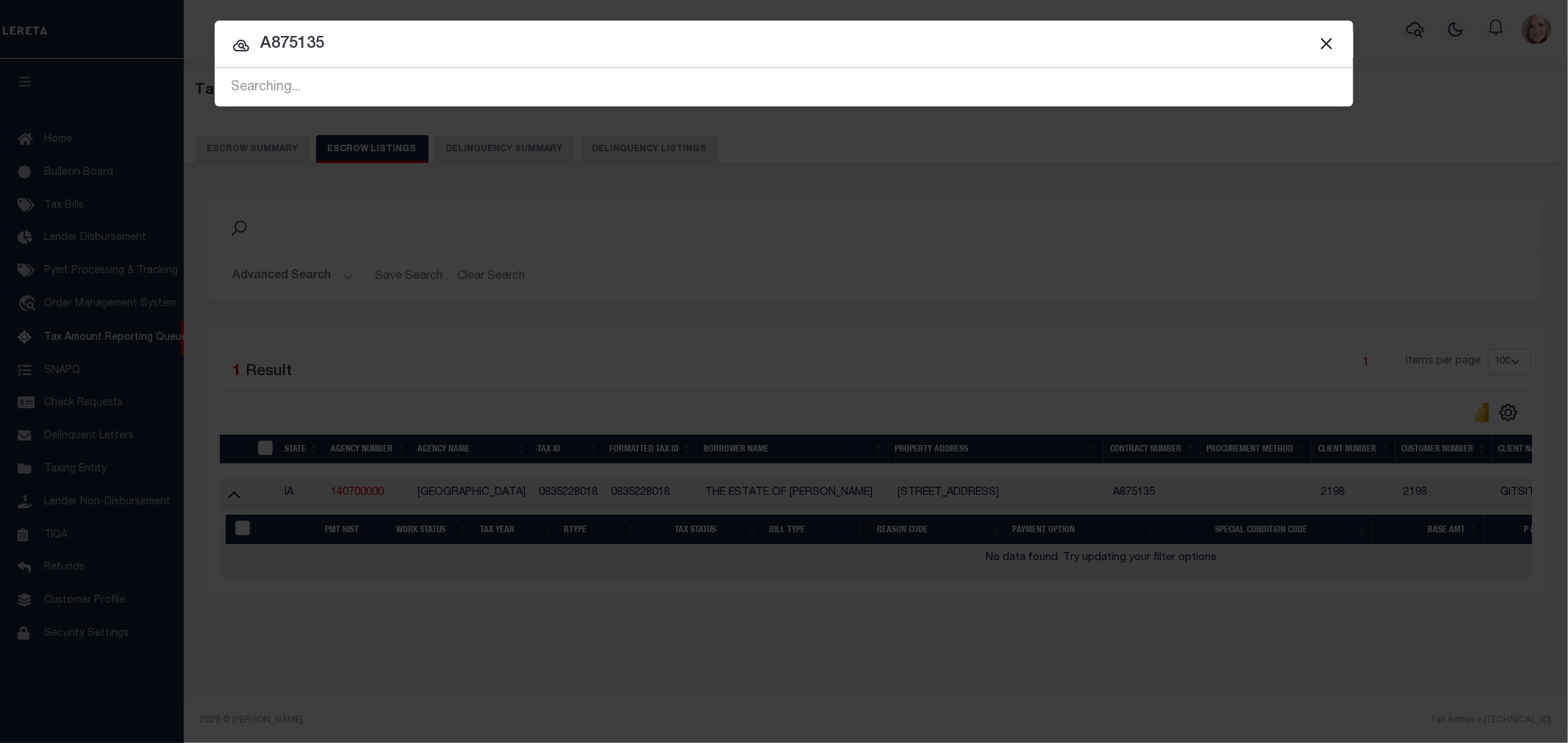
click at [429, 53] on input "A875135" at bounding box center [784, 45] width 1138 height 26
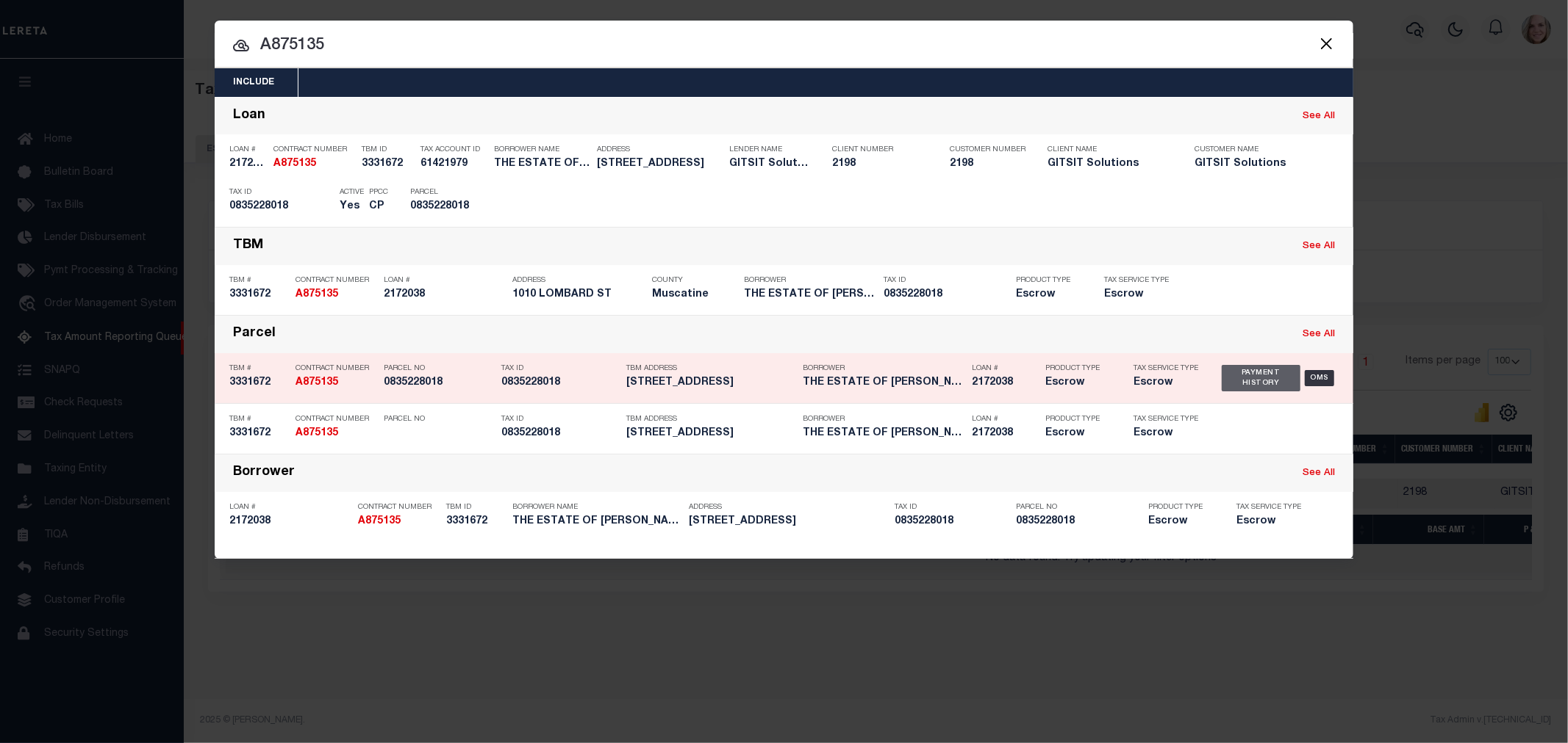
click at [1258, 379] on div "Payment History" at bounding box center [1261, 378] width 79 height 27
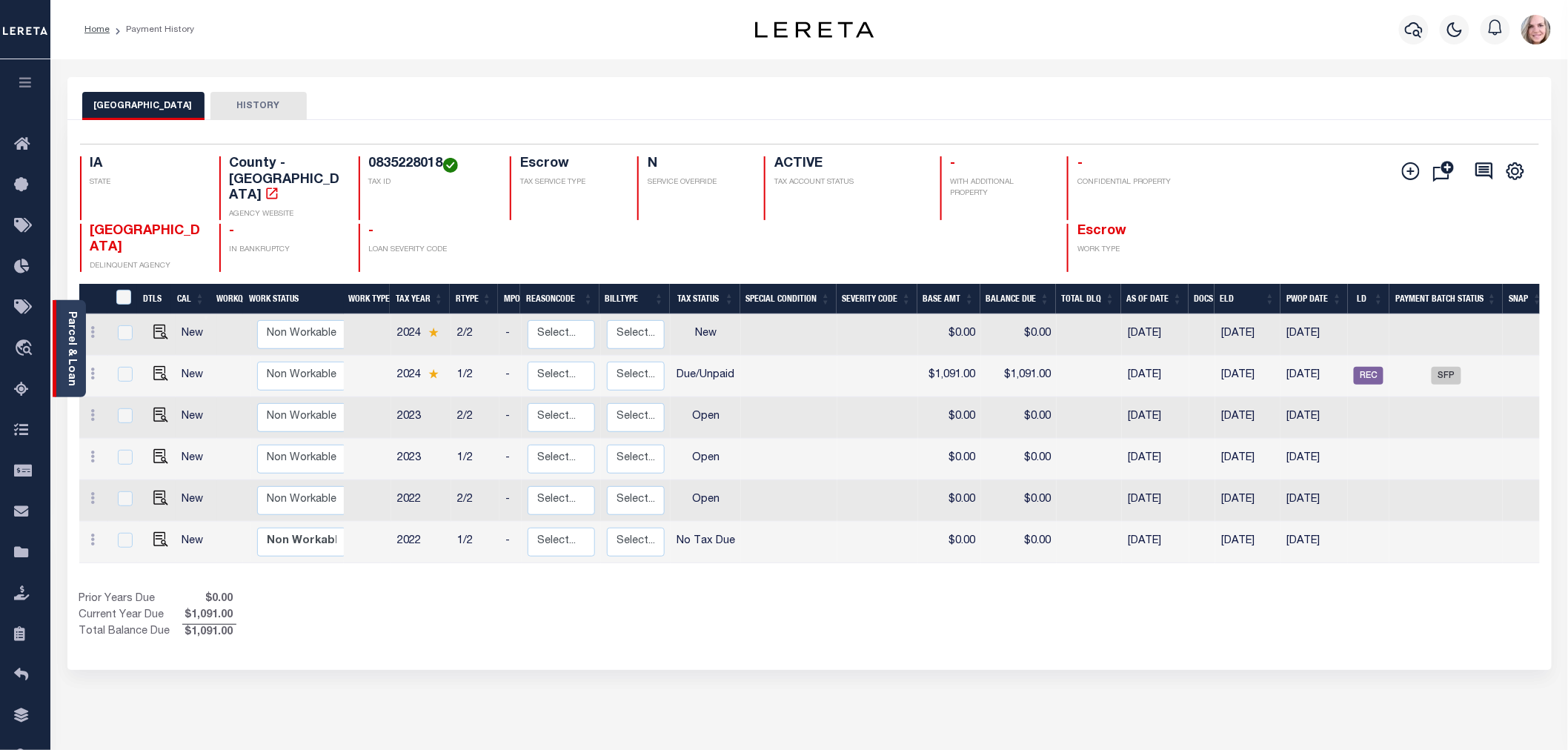
click at [72, 364] on link "Parcel & Loan" at bounding box center [71, 349] width 10 height 75
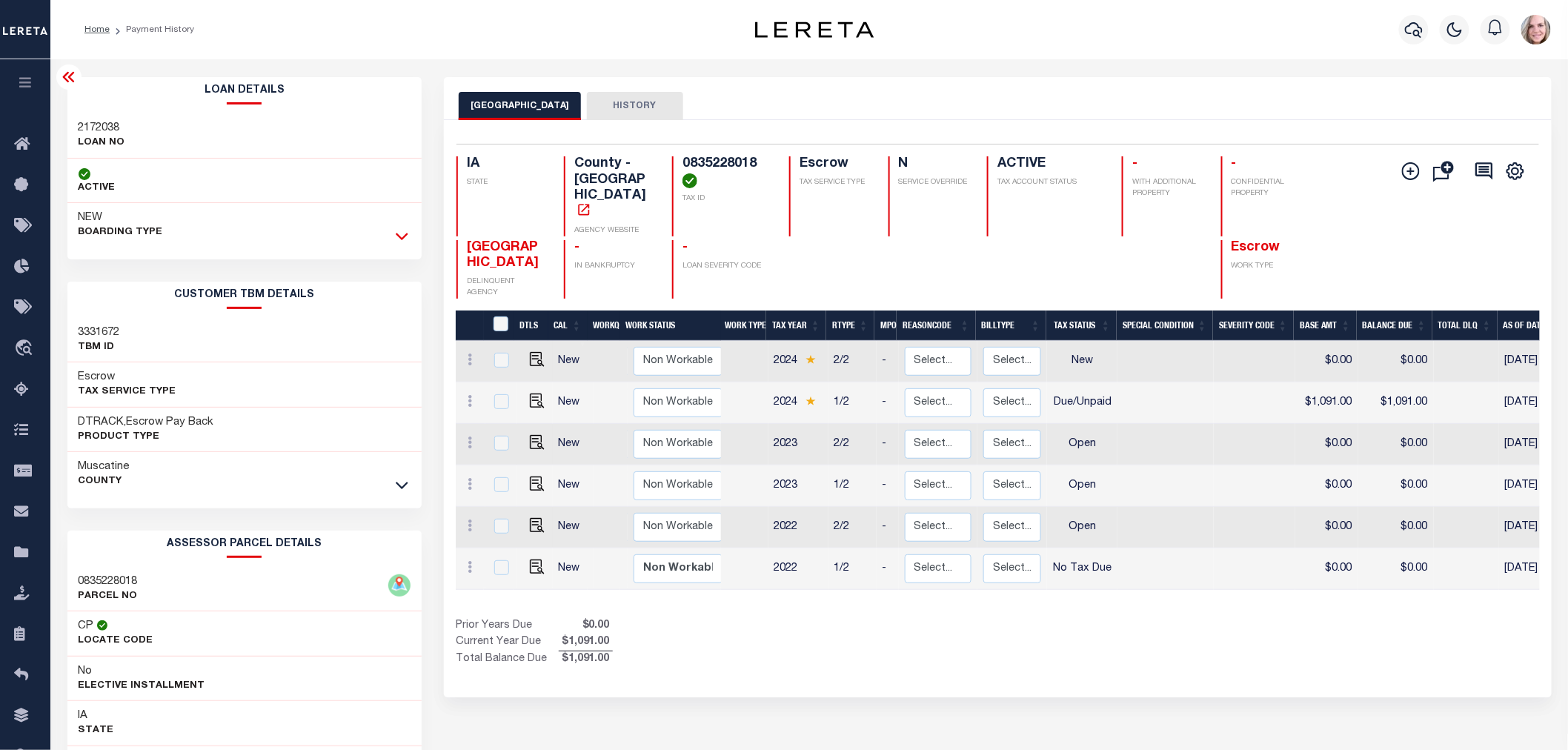
click at [396, 234] on icon at bounding box center [402, 236] width 13 height 16
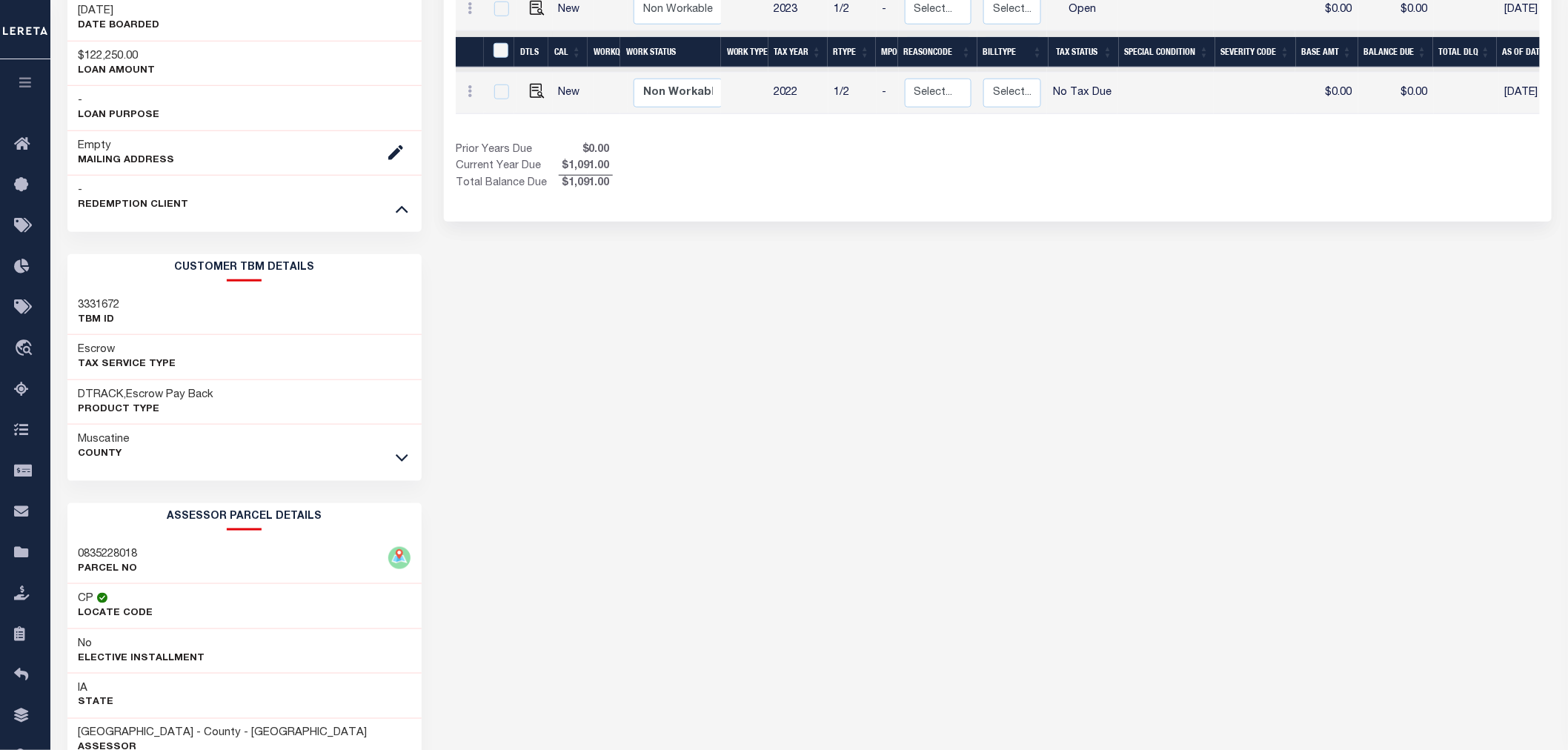
scroll to position [614, 0]
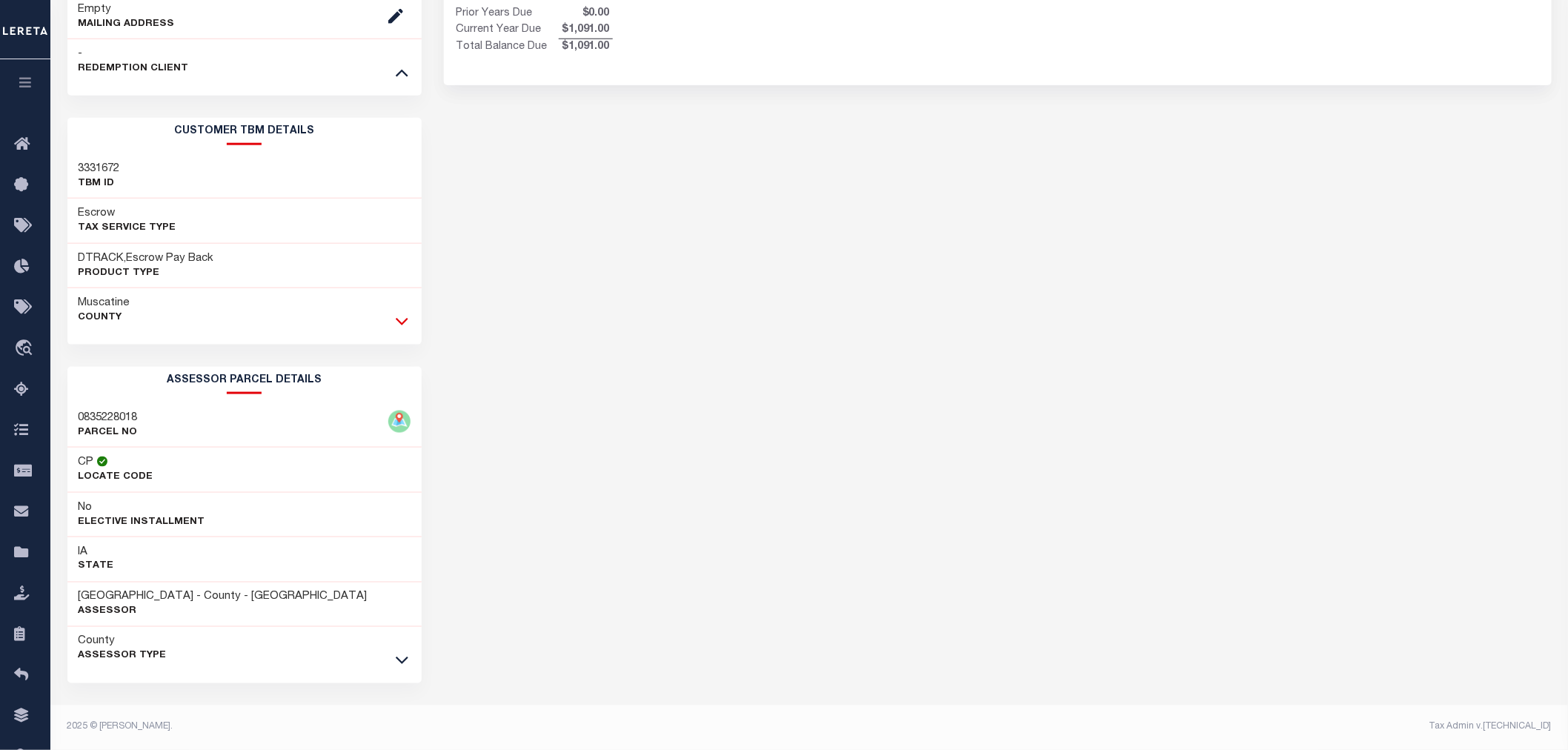
click at [399, 322] on icon at bounding box center [402, 322] width 13 height 8
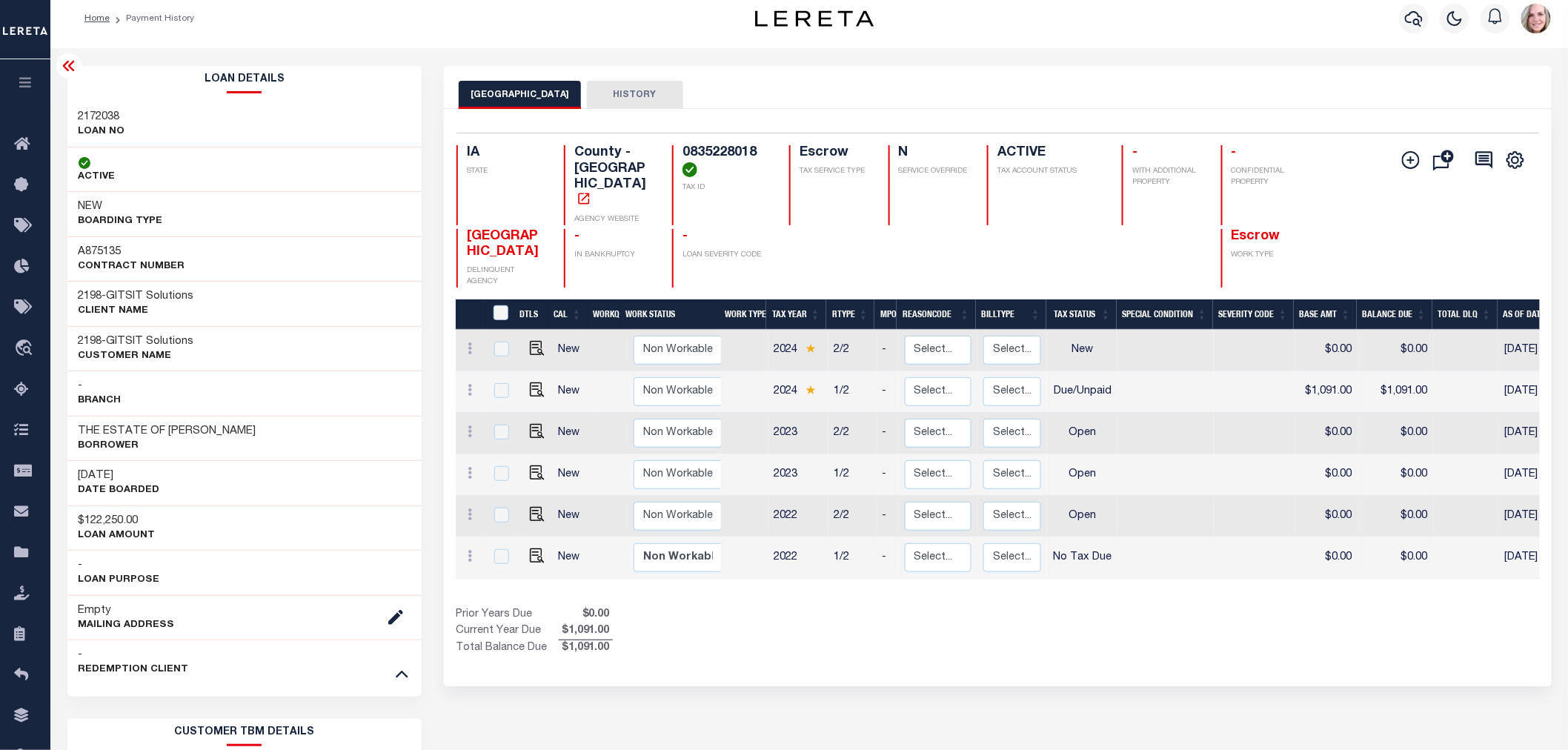
scroll to position [0, 0]
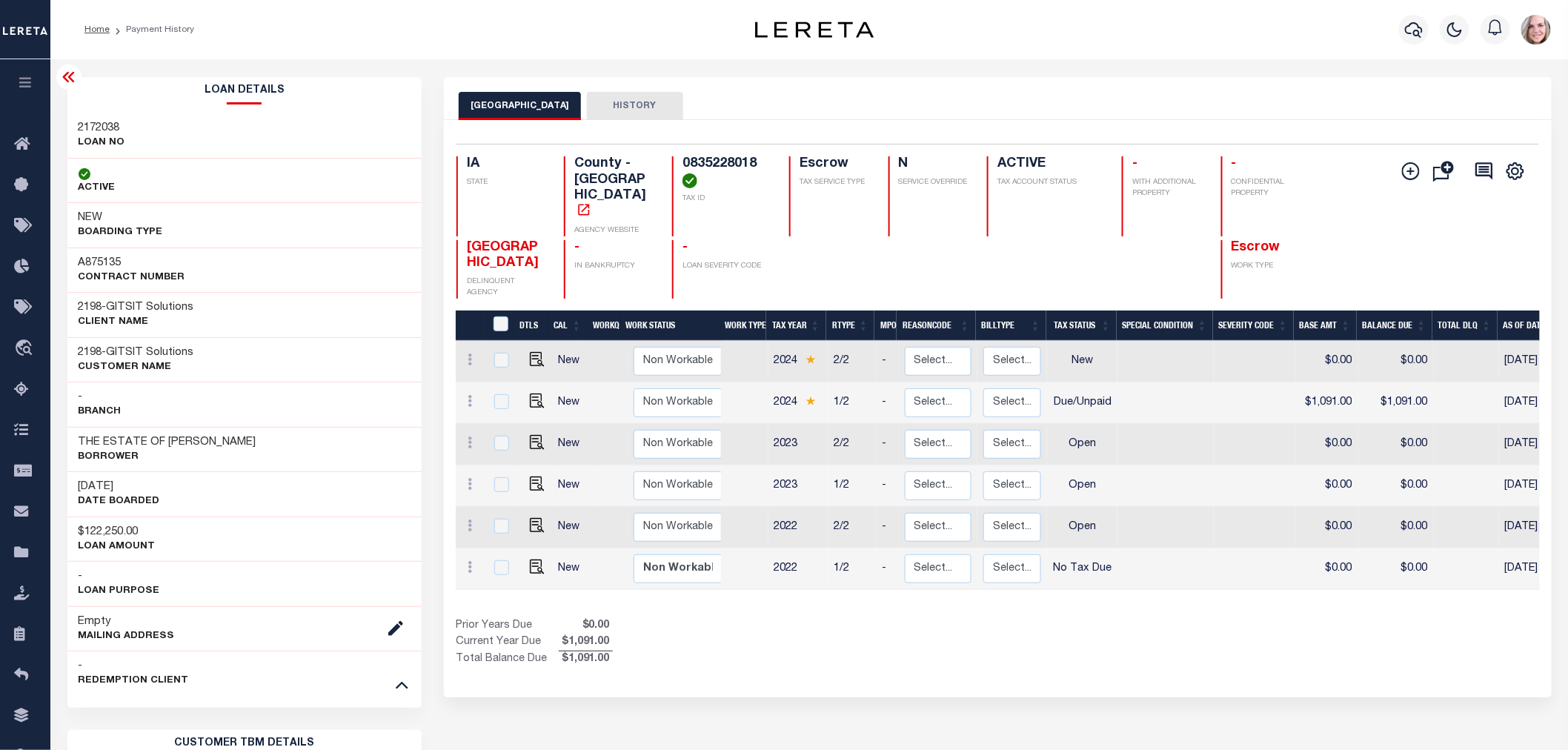
click at [63, 78] on icon at bounding box center [68, 77] width 12 height 10
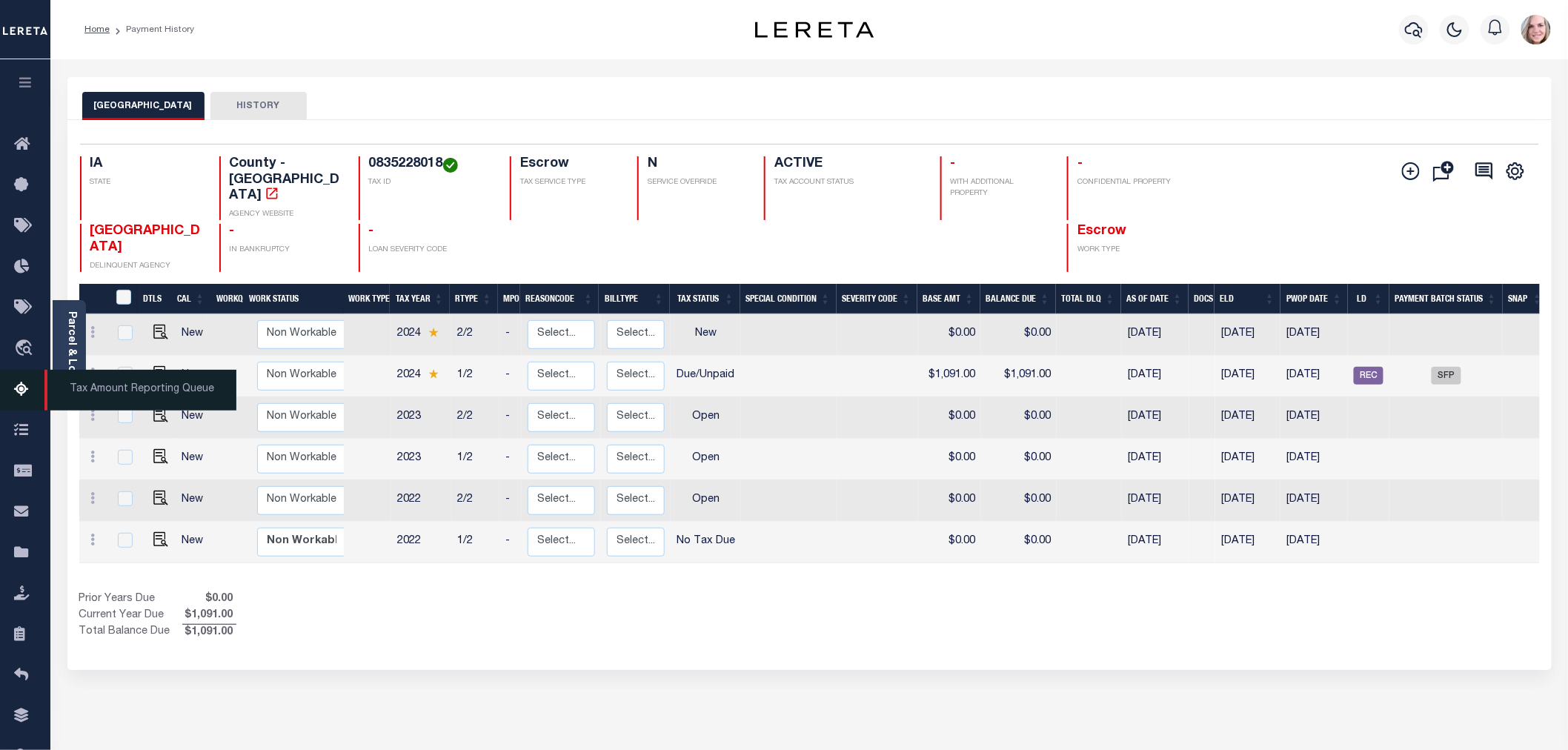
click at [28, 387] on icon at bounding box center [26, 390] width 24 height 19
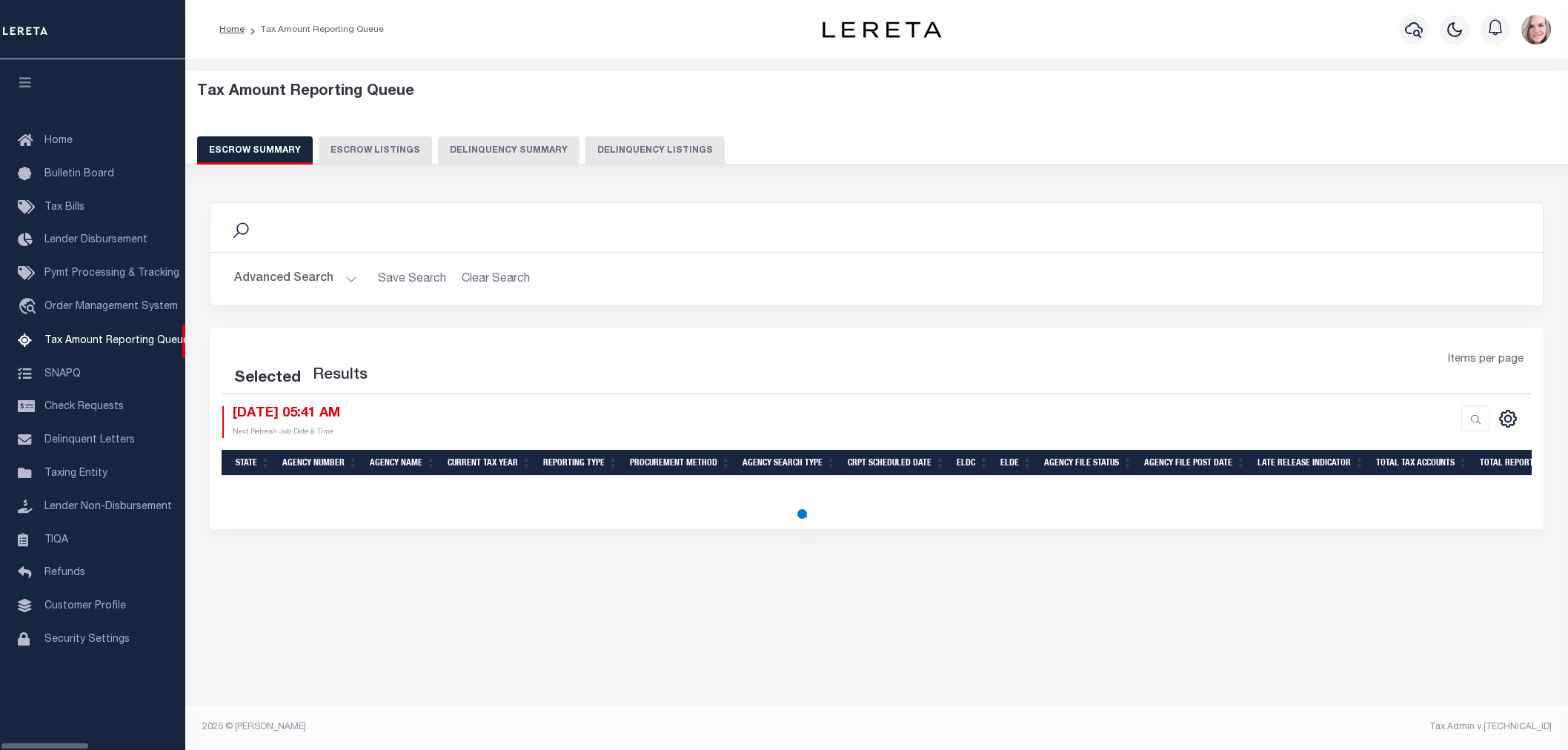
select select "100"
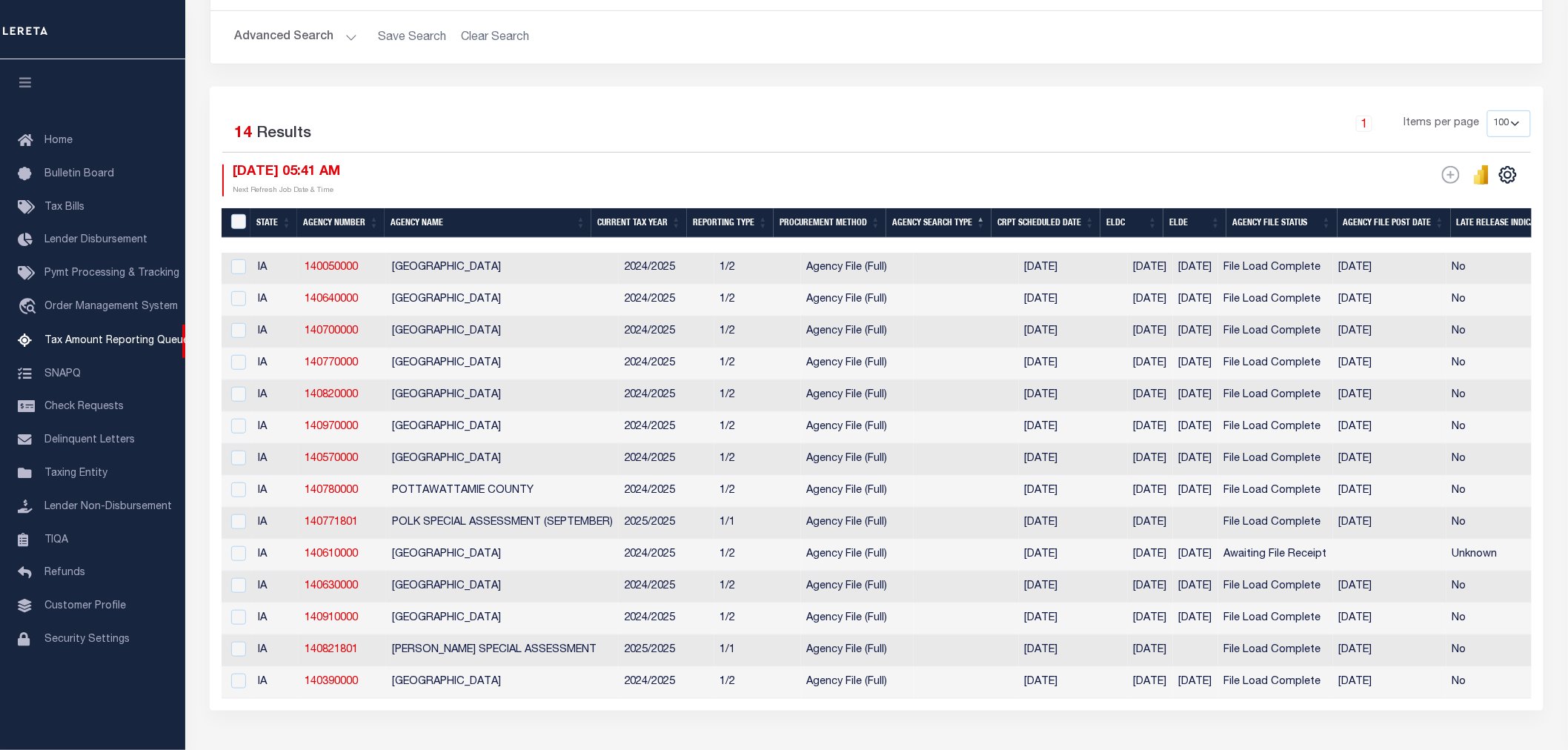
scroll to position [329, 0]
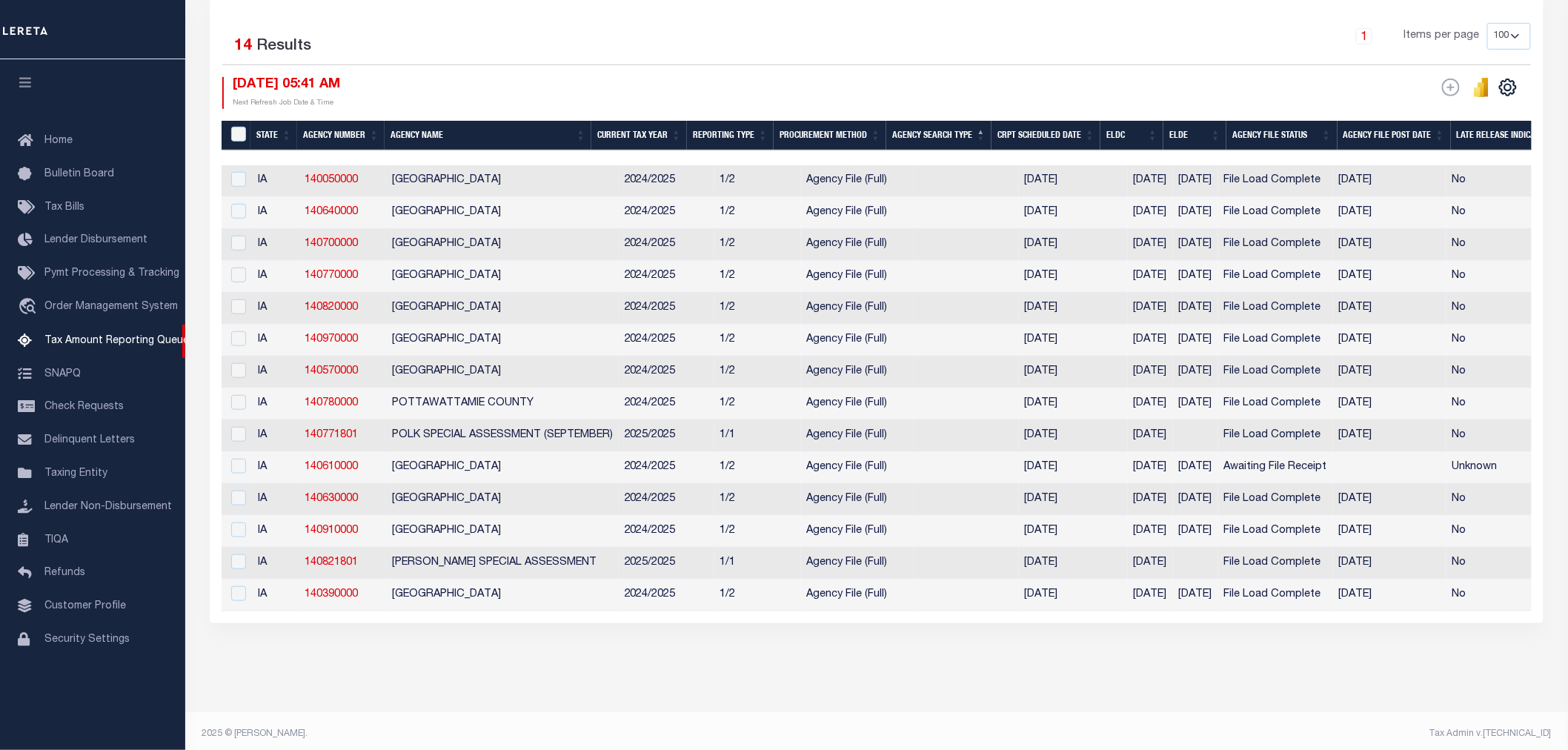
drag, startPoint x: 482, startPoint y: 154, endPoint x: 604, endPoint y: 158, distance: 122.1
click at [604, 158] on div at bounding box center [878, 158] width 1312 height 15
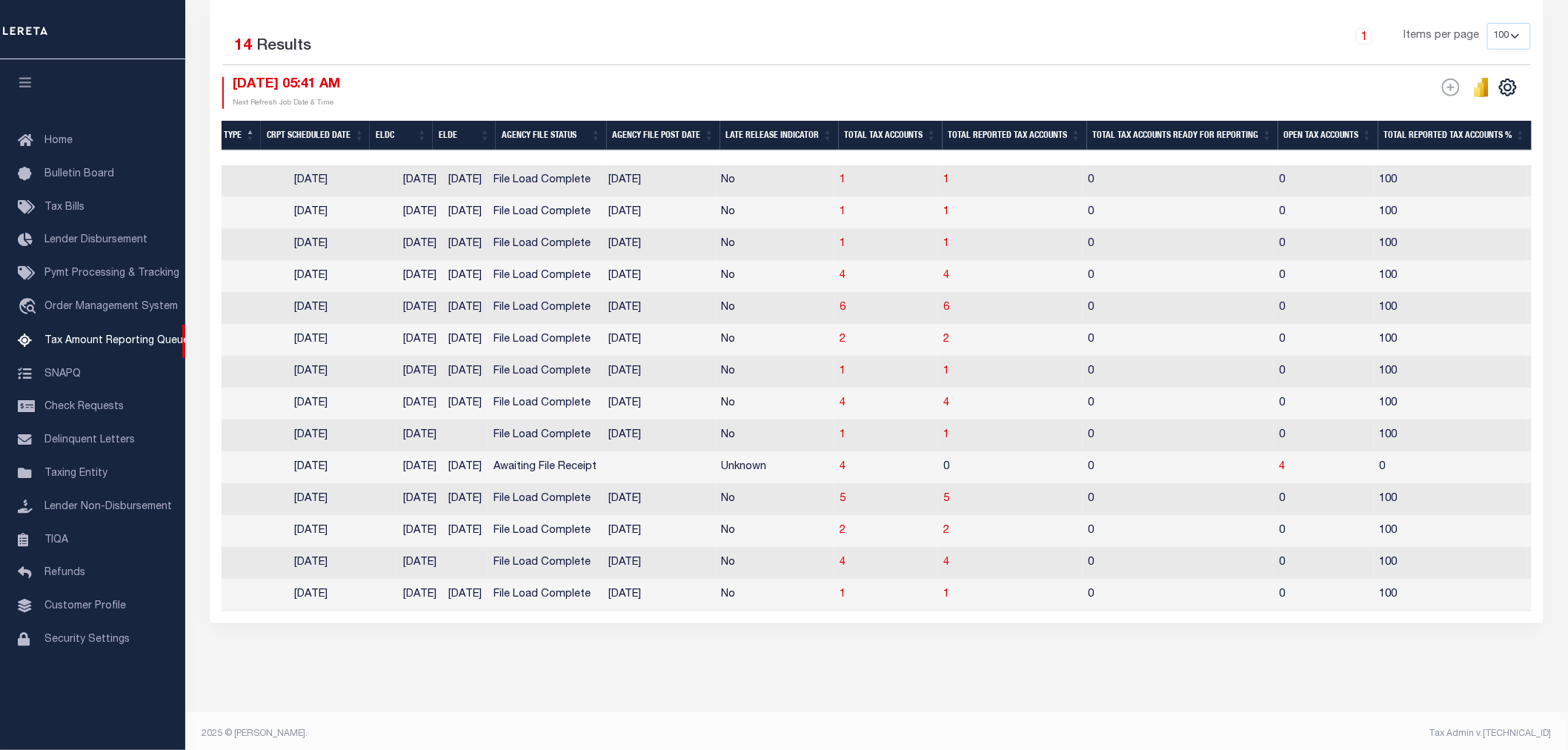
scroll to position [0, 785]
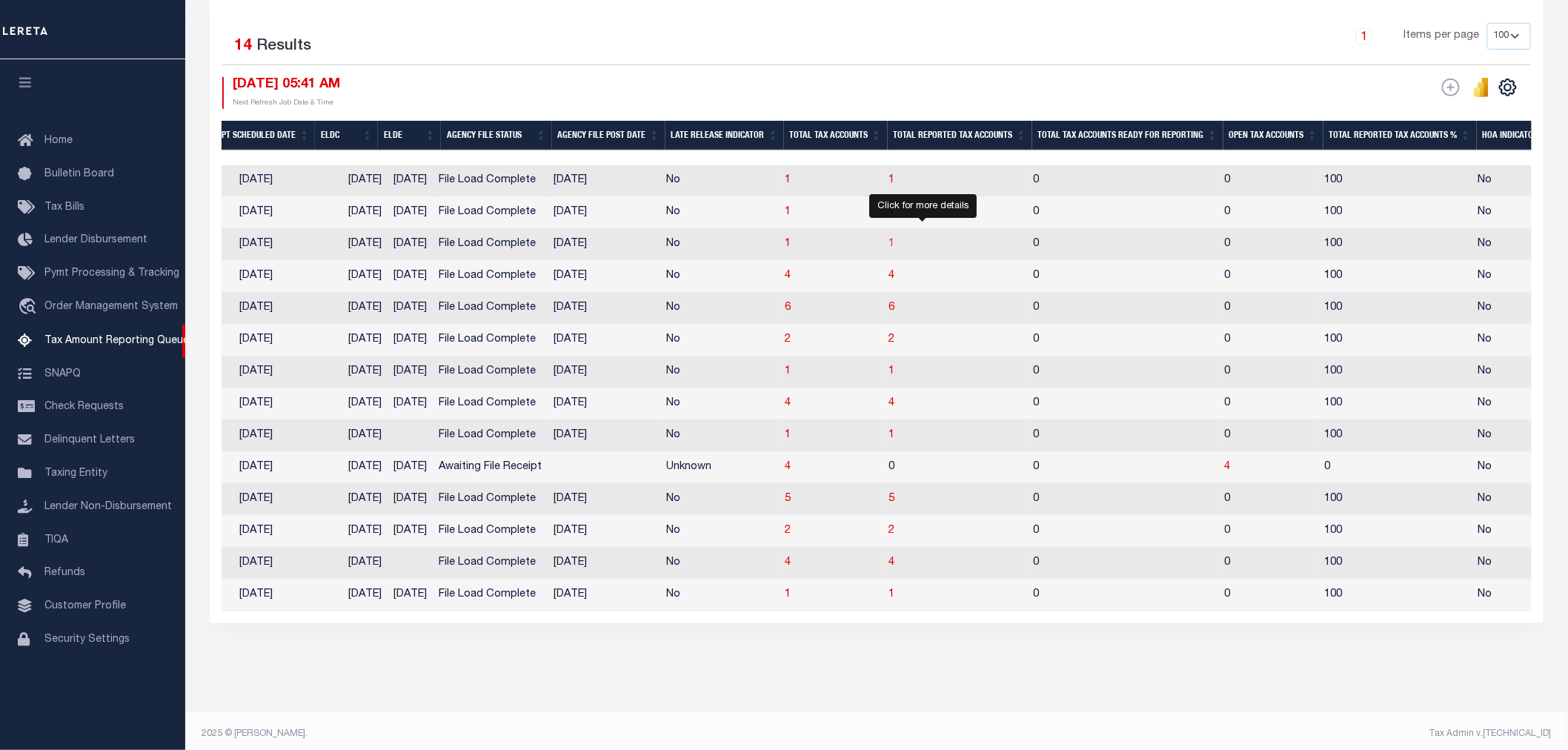
click at [895, 245] on span "1" at bounding box center [892, 244] width 6 height 10
select select "100"
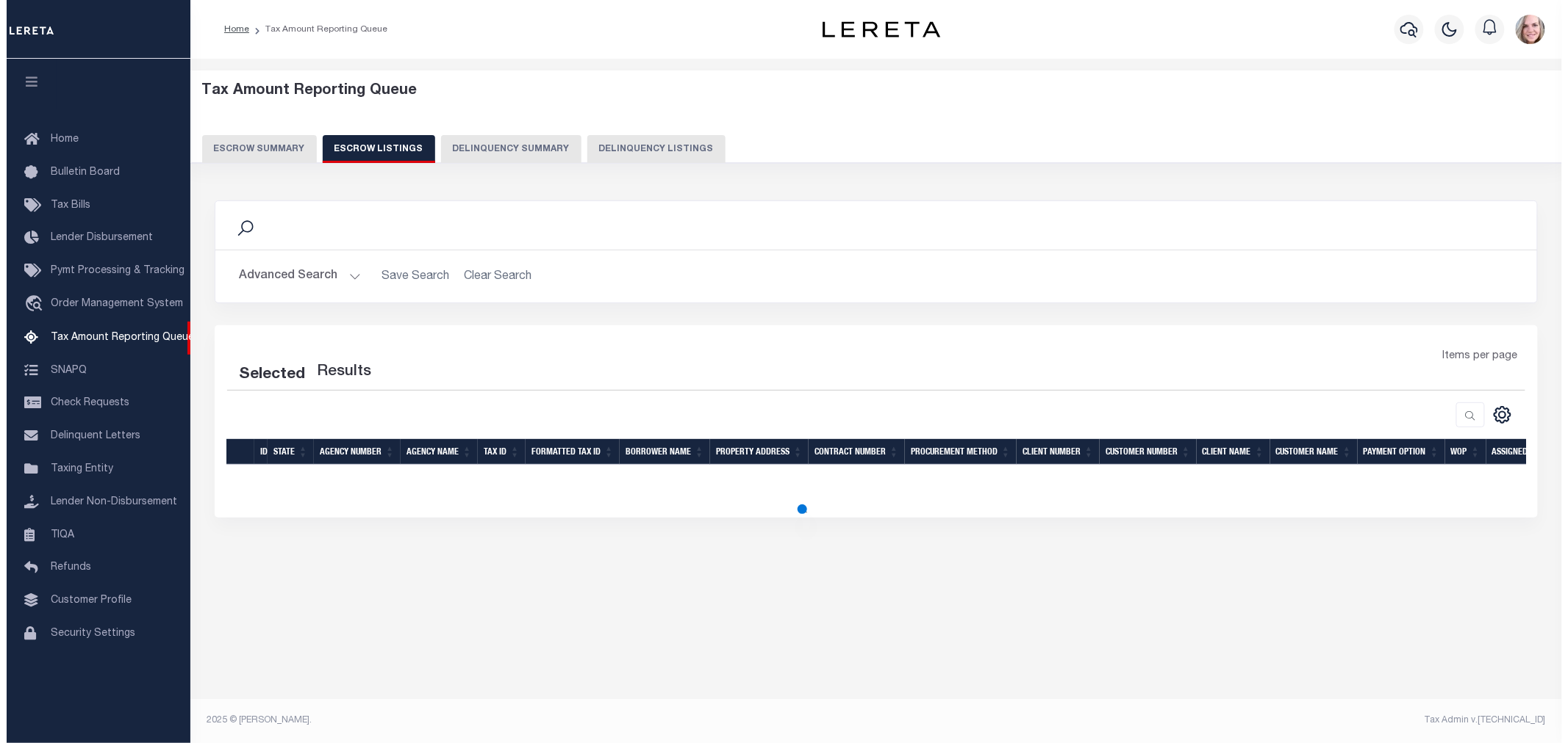
scroll to position [0, 0]
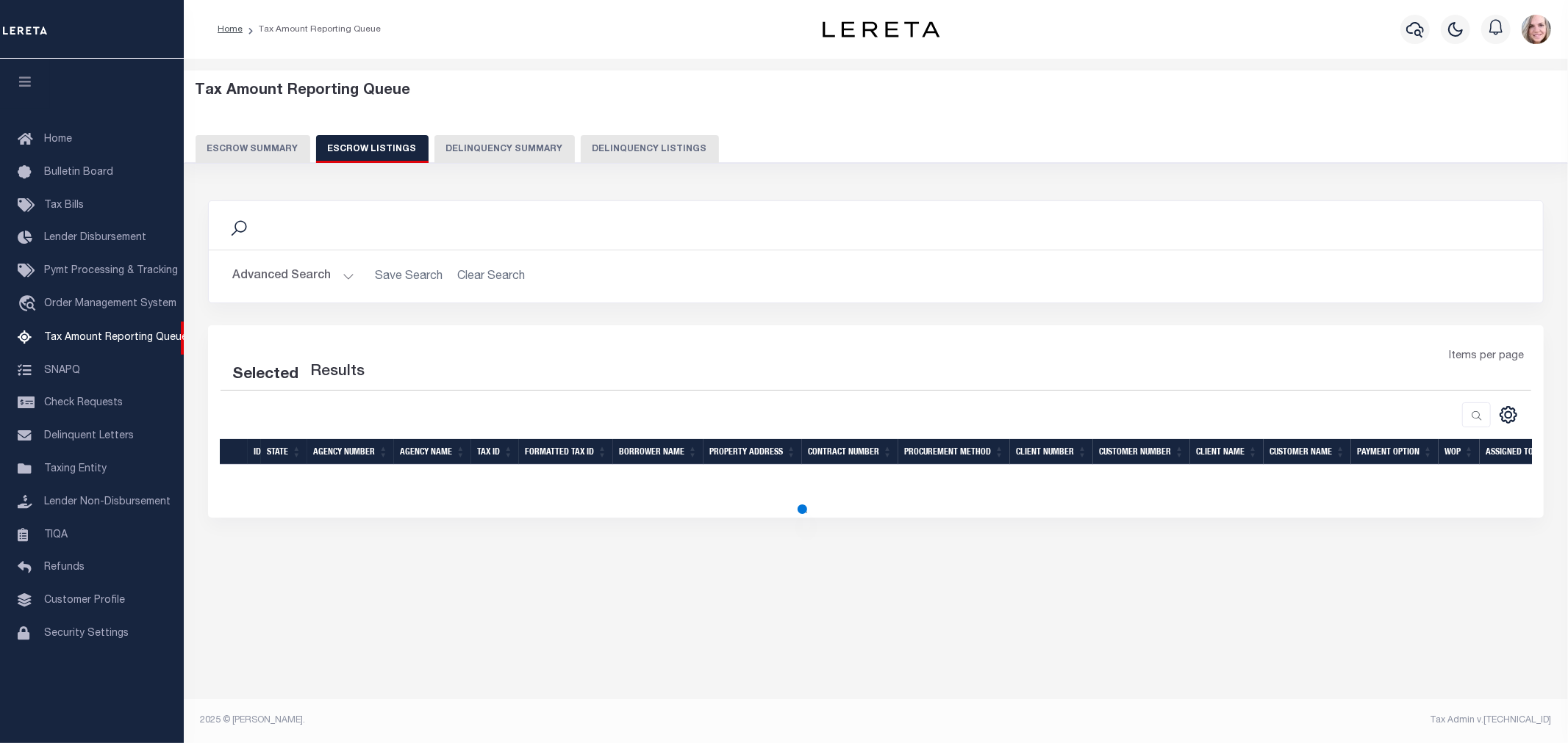
select select "100"
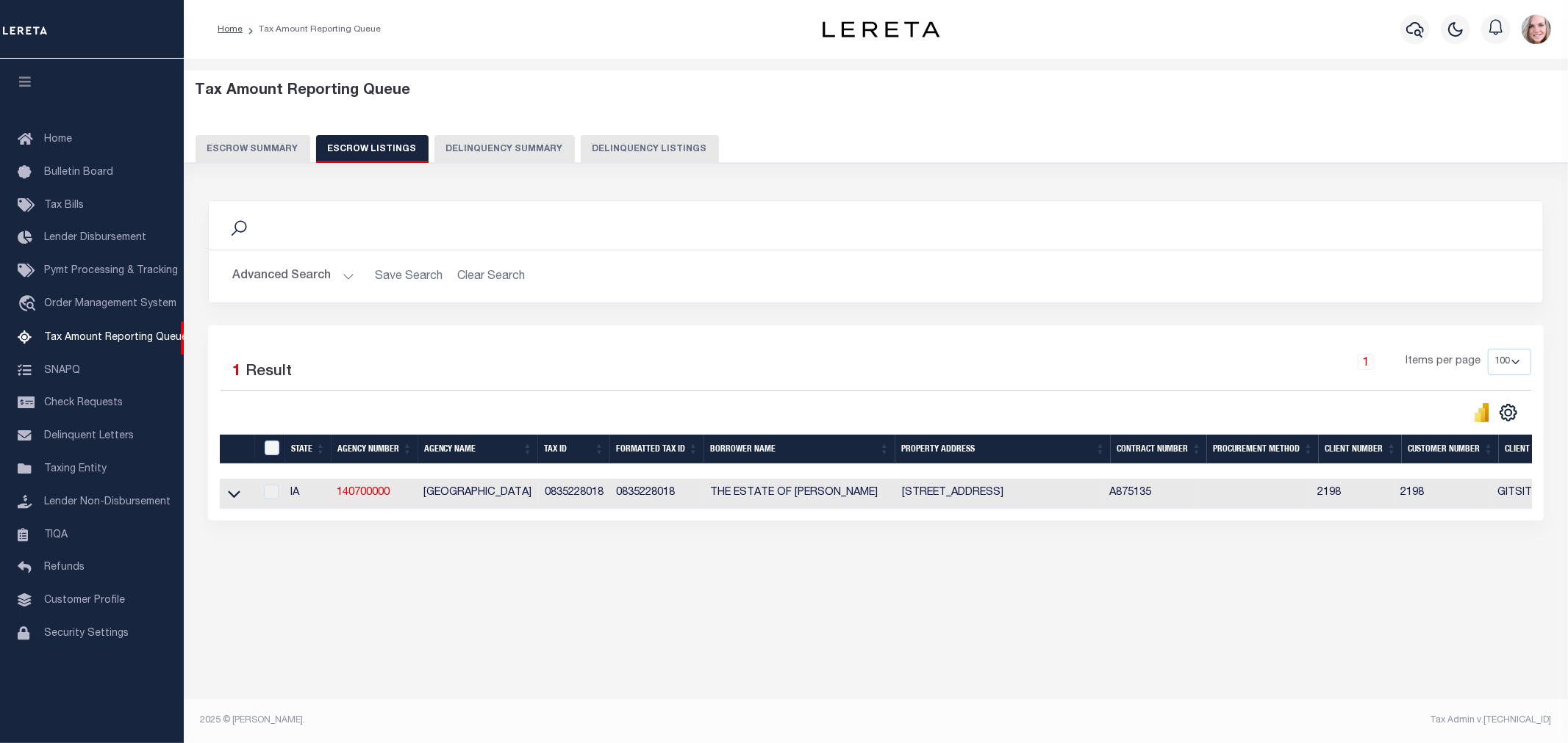
click at [1138, 493] on td "A875135" at bounding box center [1152, 494] width 97 height 30
copy td "A875135"
click at [1407, 28] on icon "button" at bounding box center [1415, 30] width 18 height 16
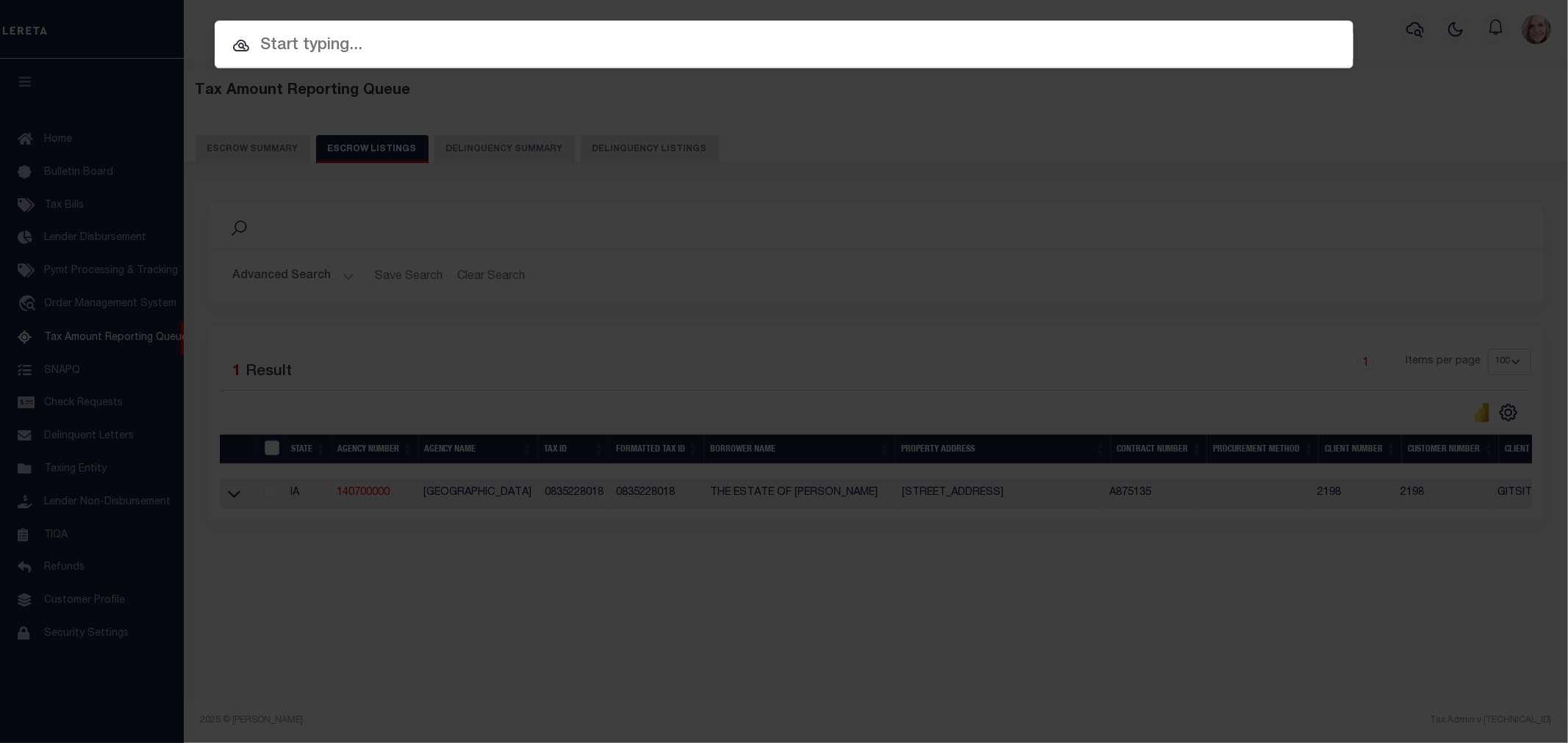
paste input "A875135"
type input "A875135"
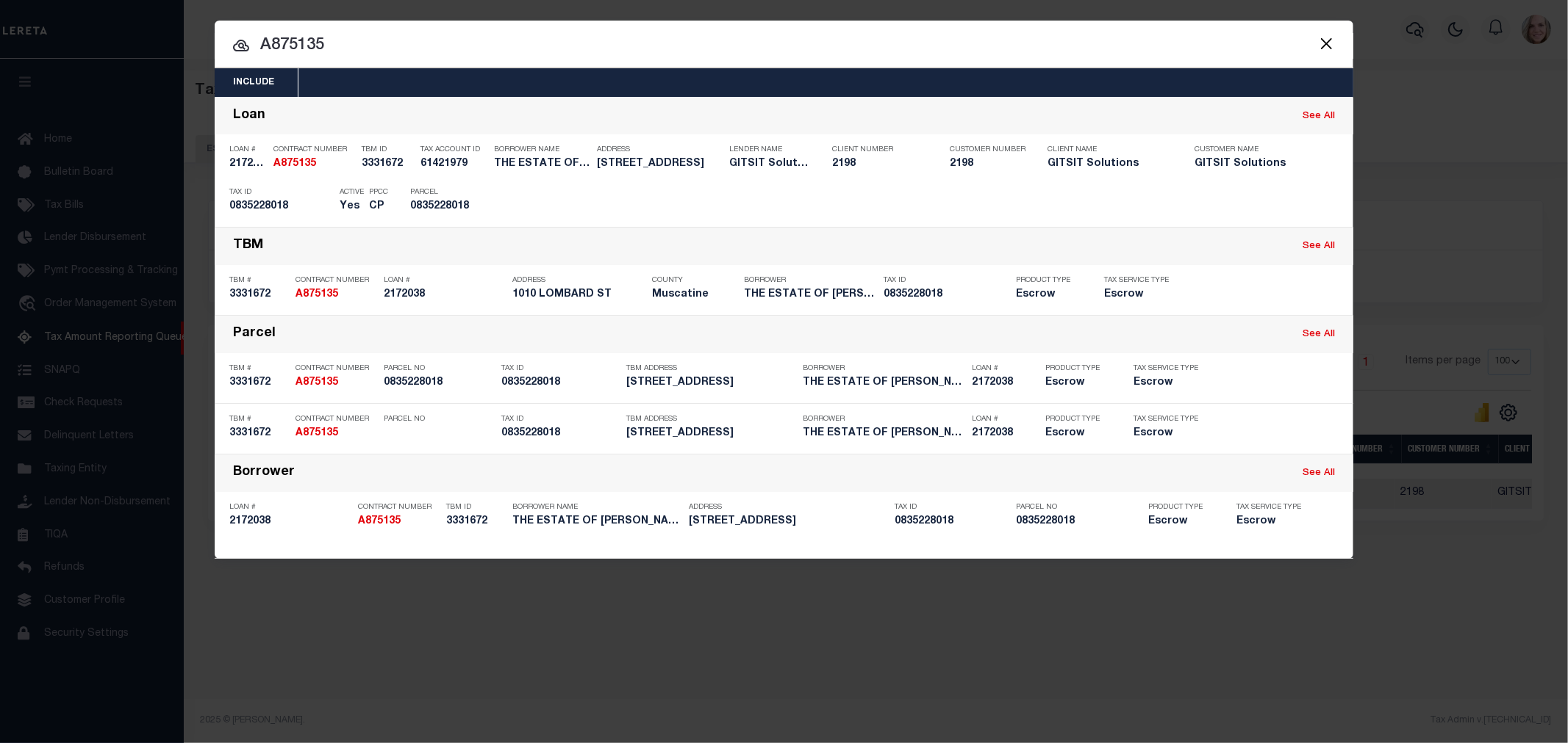
drag, startPoint x: 1181, startPoint y: 39, endPoint x: 1226, endPoint y: 173, distance: 141.4
click at [1181, 39] on input "A875135" at bounding box center [784, 45] width 1138 height 26
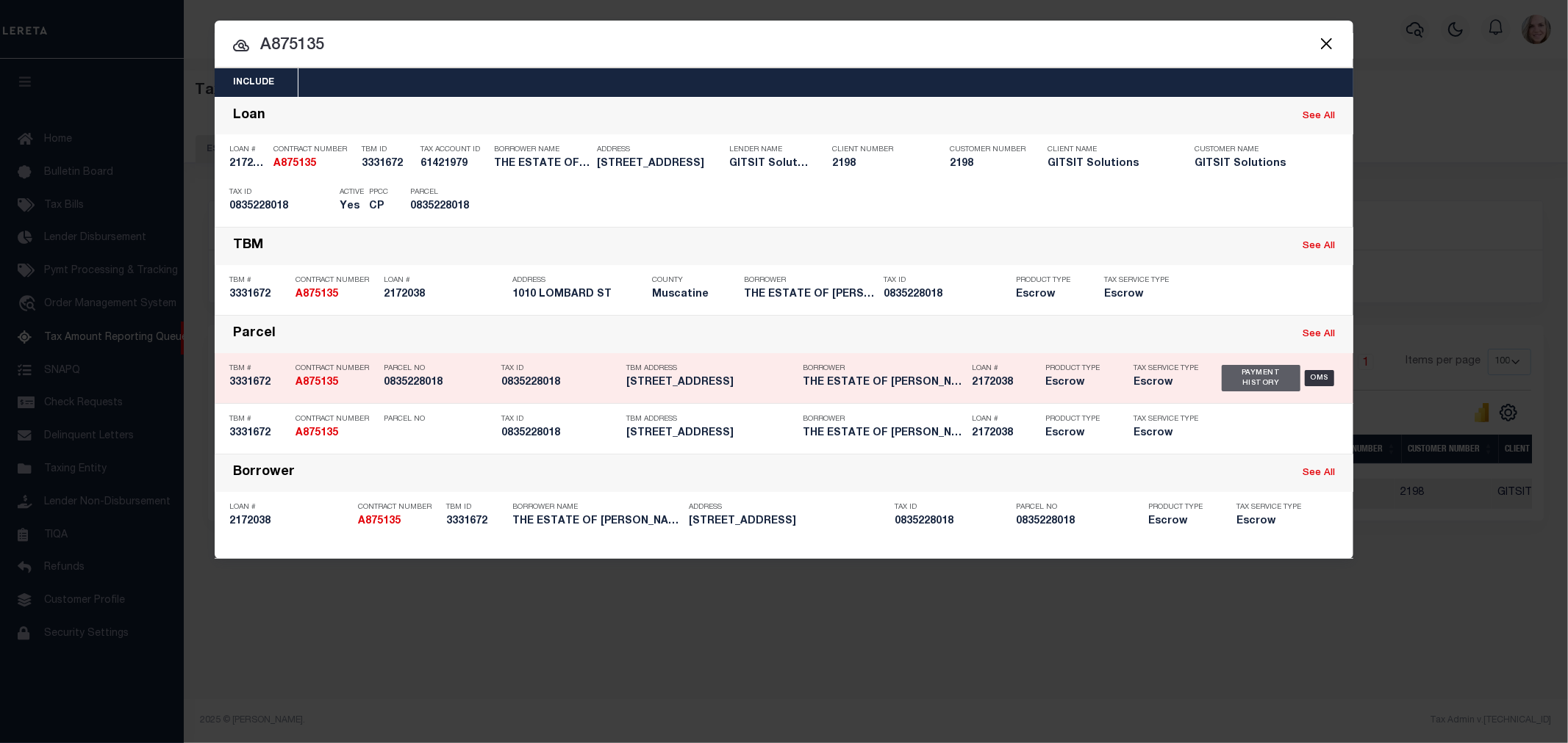
click at [1267, 385] on div "Payment History" at bounding box center [1261, 378] width 79 height 27
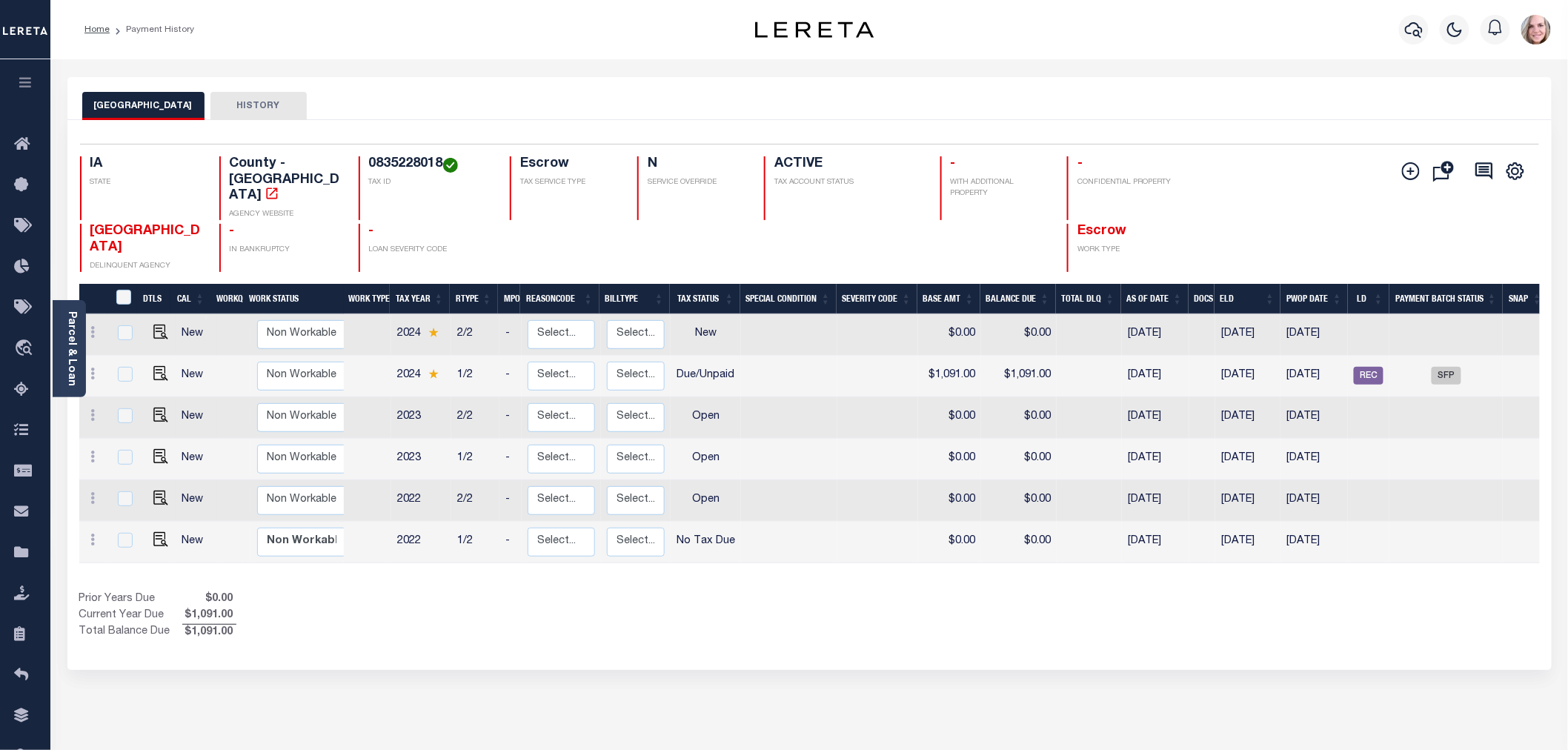
drag, startPoint x: 1058, startPoint y: 720, endPoint x: 598, endPoint y: 567, distance: 484.8
click at [1043, 729] on div "MUSCATINE COUNTY HISTORY Selected 6 Results" at bounding box center [809, 496] width 1507 height 837
click at [82, 388] on span "Tax Amount Reporting Queue" at bounding box center [140, 390] width 192 height 40
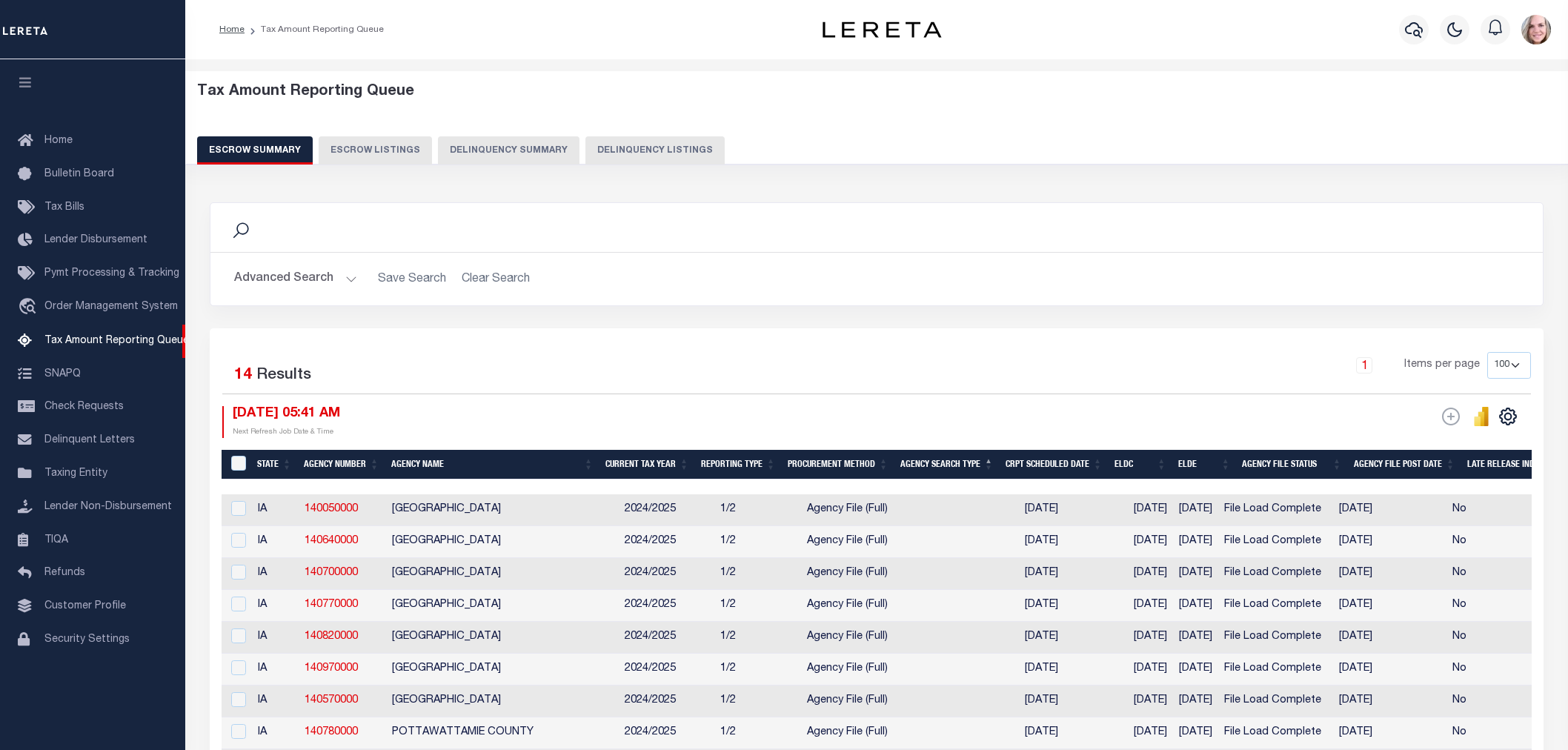
select select "100"
